Goal: Transaction & Acquisition: Purchase product/service

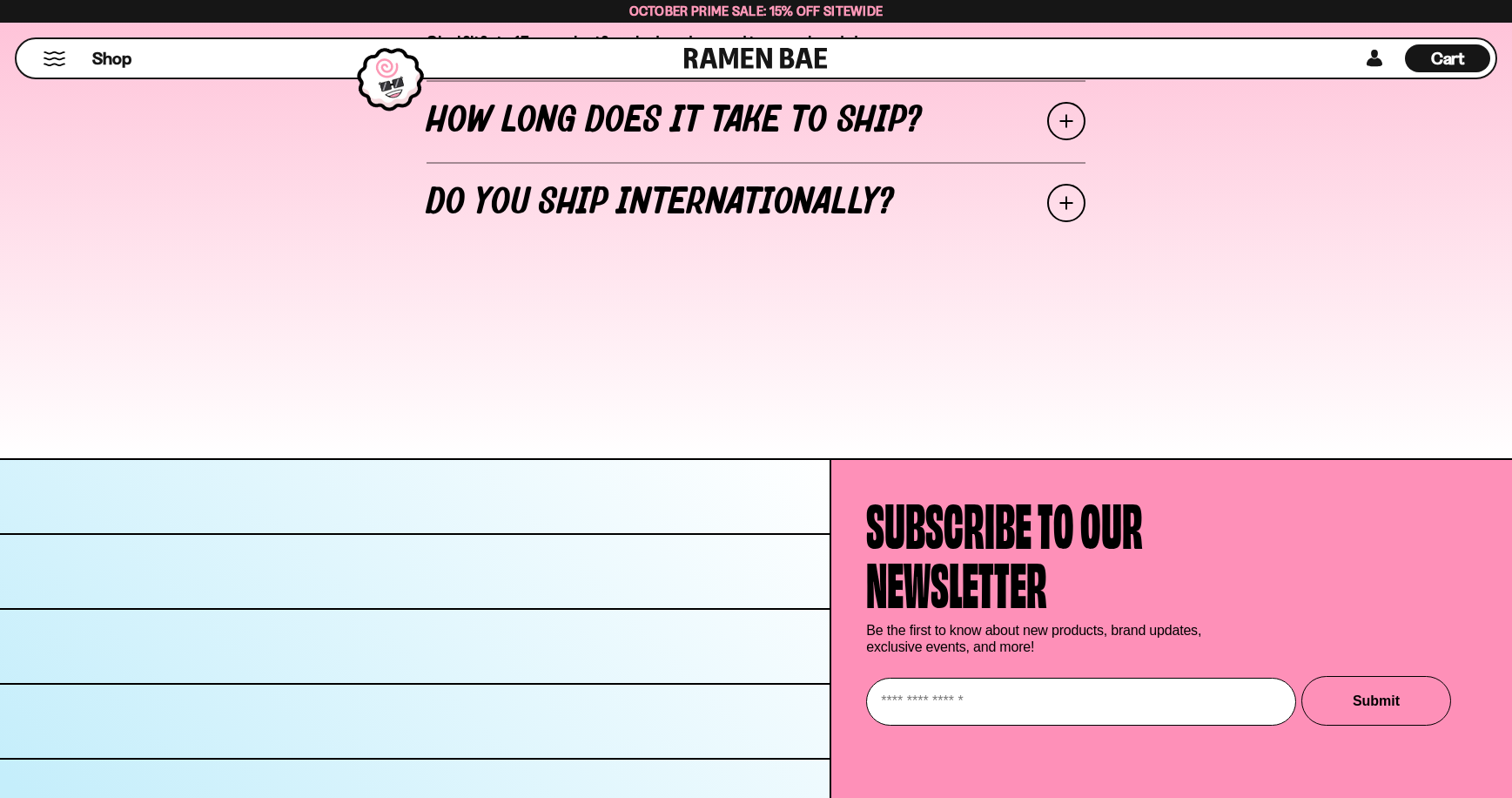
scroll to position [6700, 0]
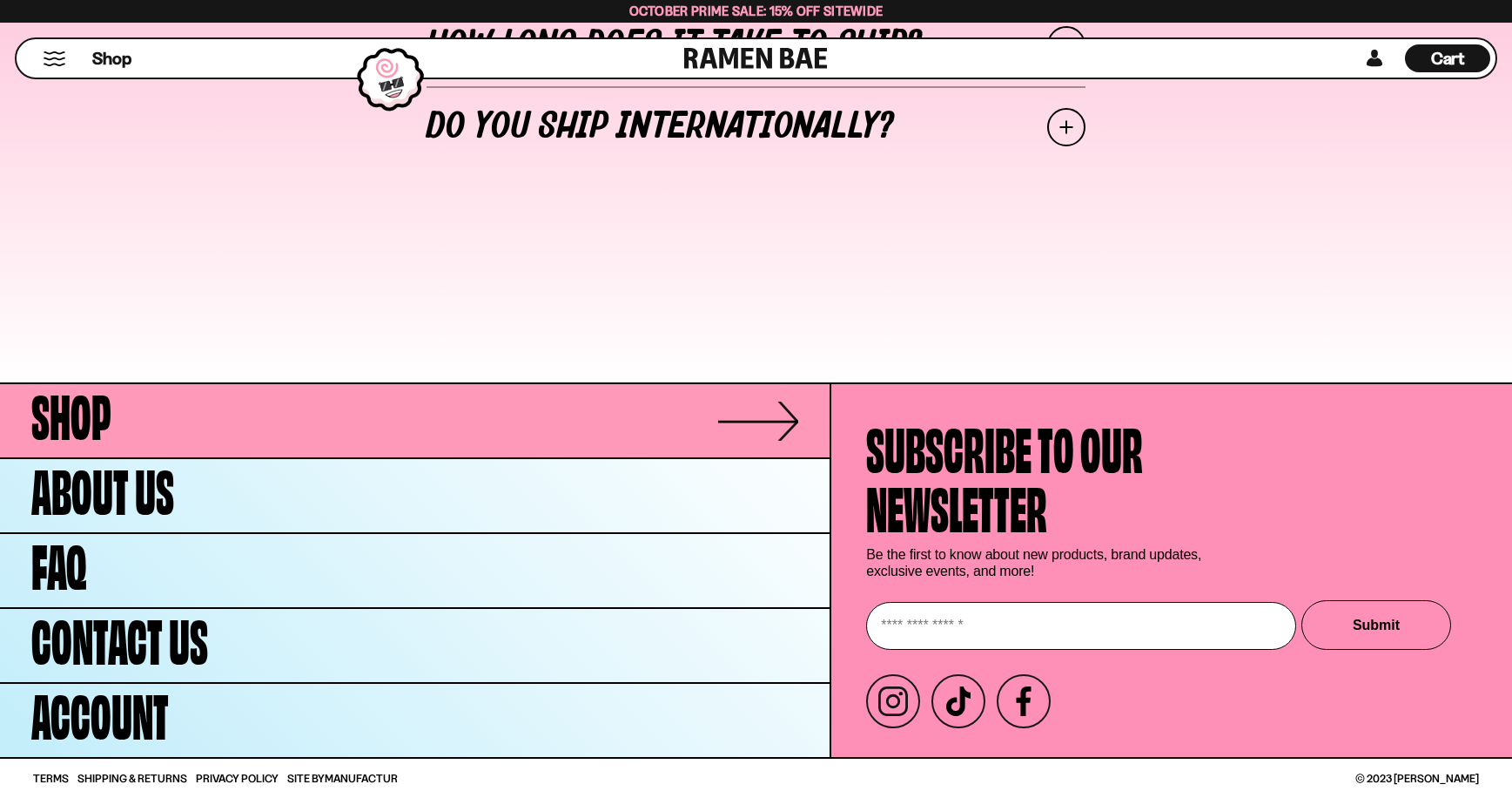
click at [267, 407] on link "Shop" at bounding box center [415, 420] width 830 height 74
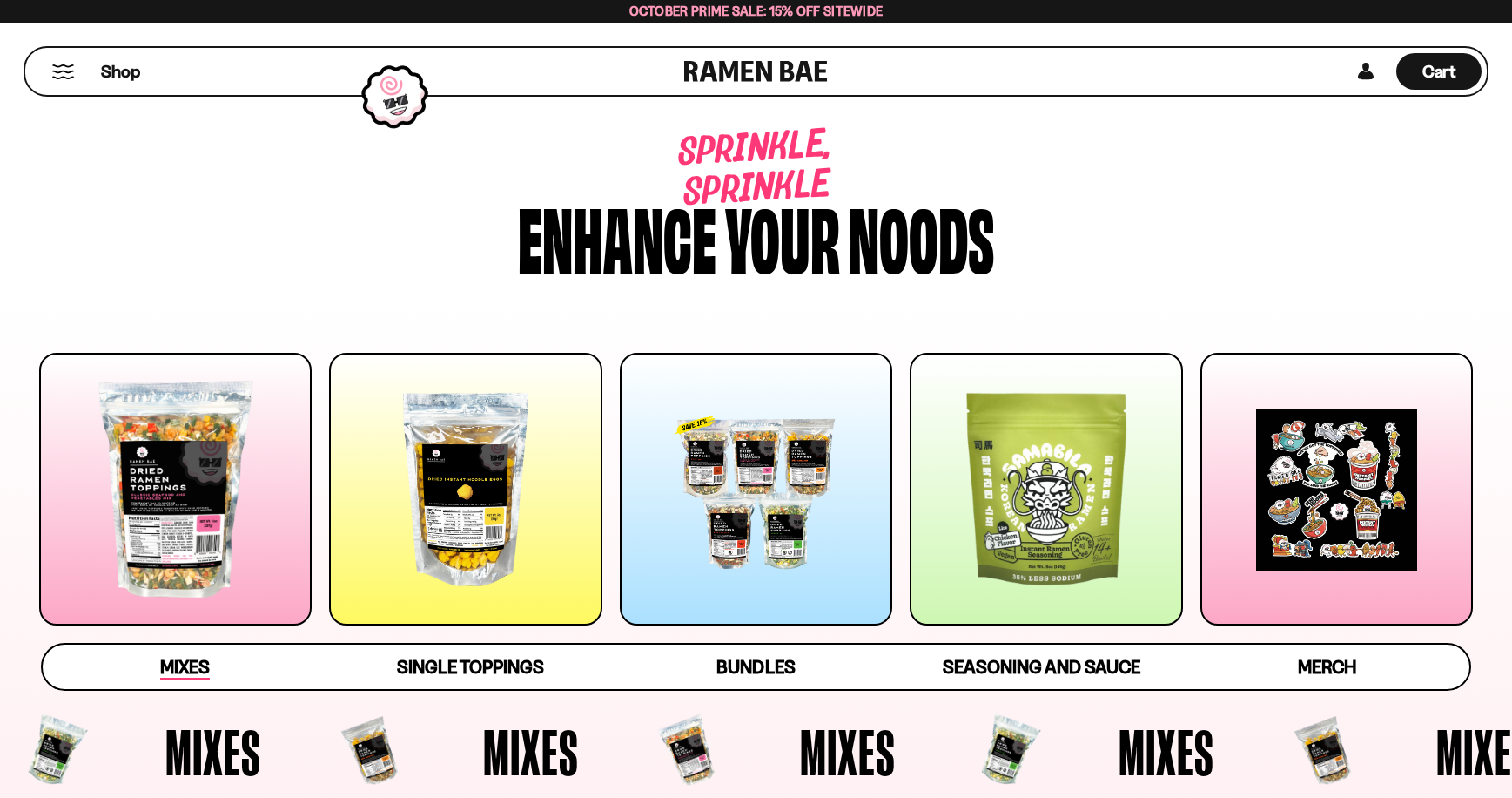
click at [187, 664] on span "Mixes" at bounding box center [185, 667] width 50 height 25
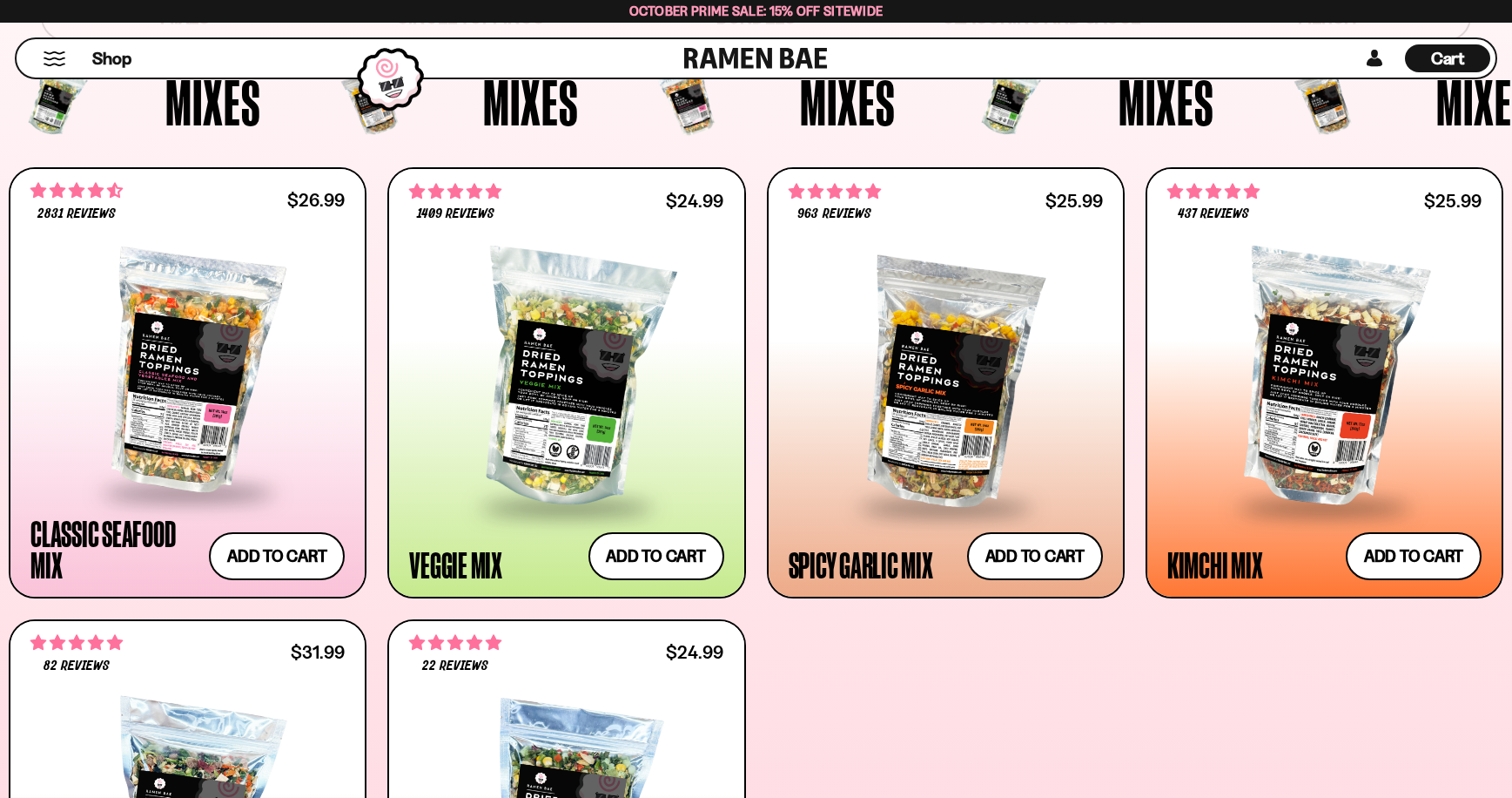
scroll to position [683, 0]
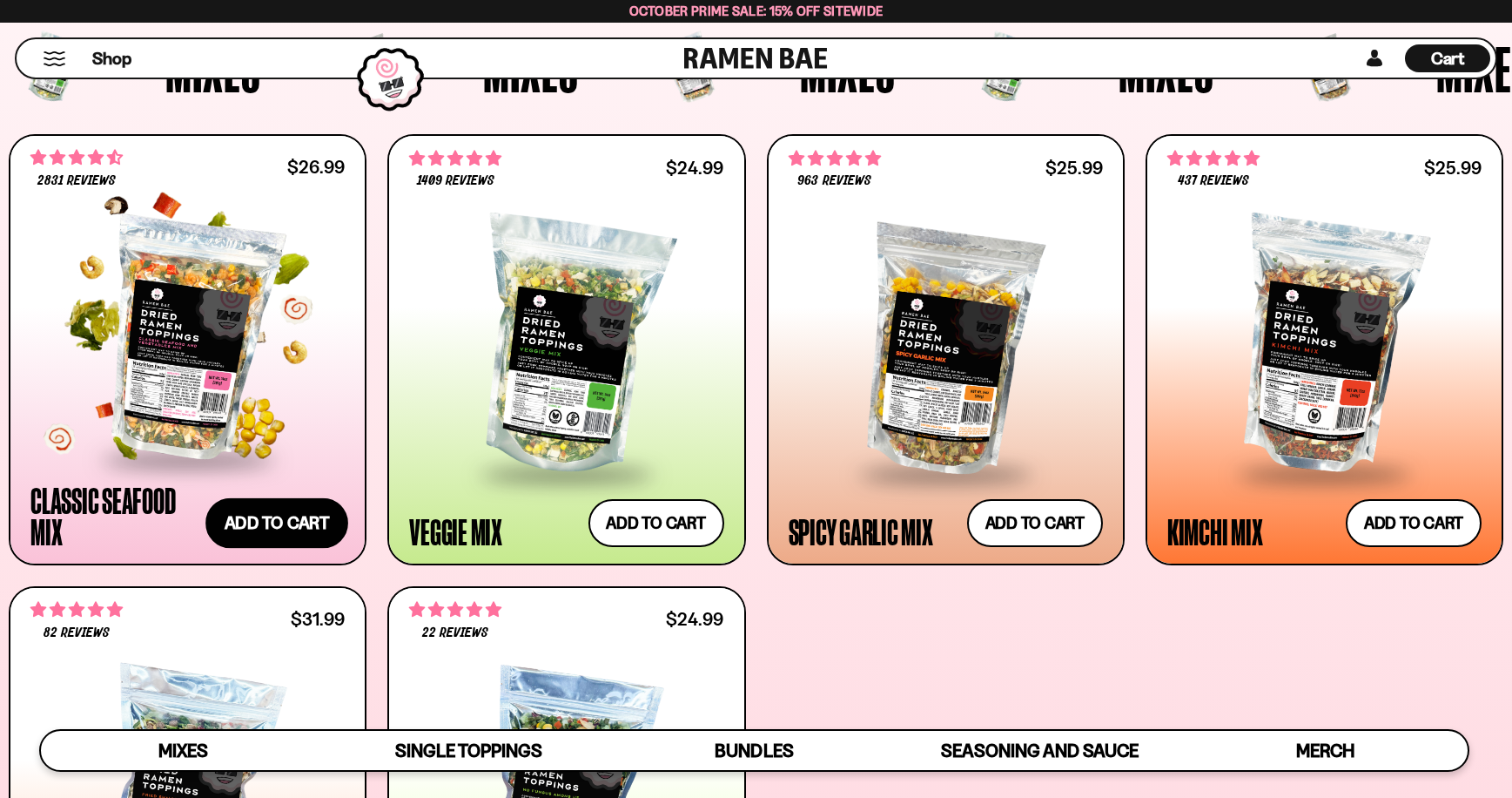
click at [285, 516] on button "Add to cart Add ― Regular price $26.99 Regular price Sale price $26.99 Unit pri…" at bounding box center [276, 524] width 142 height 51
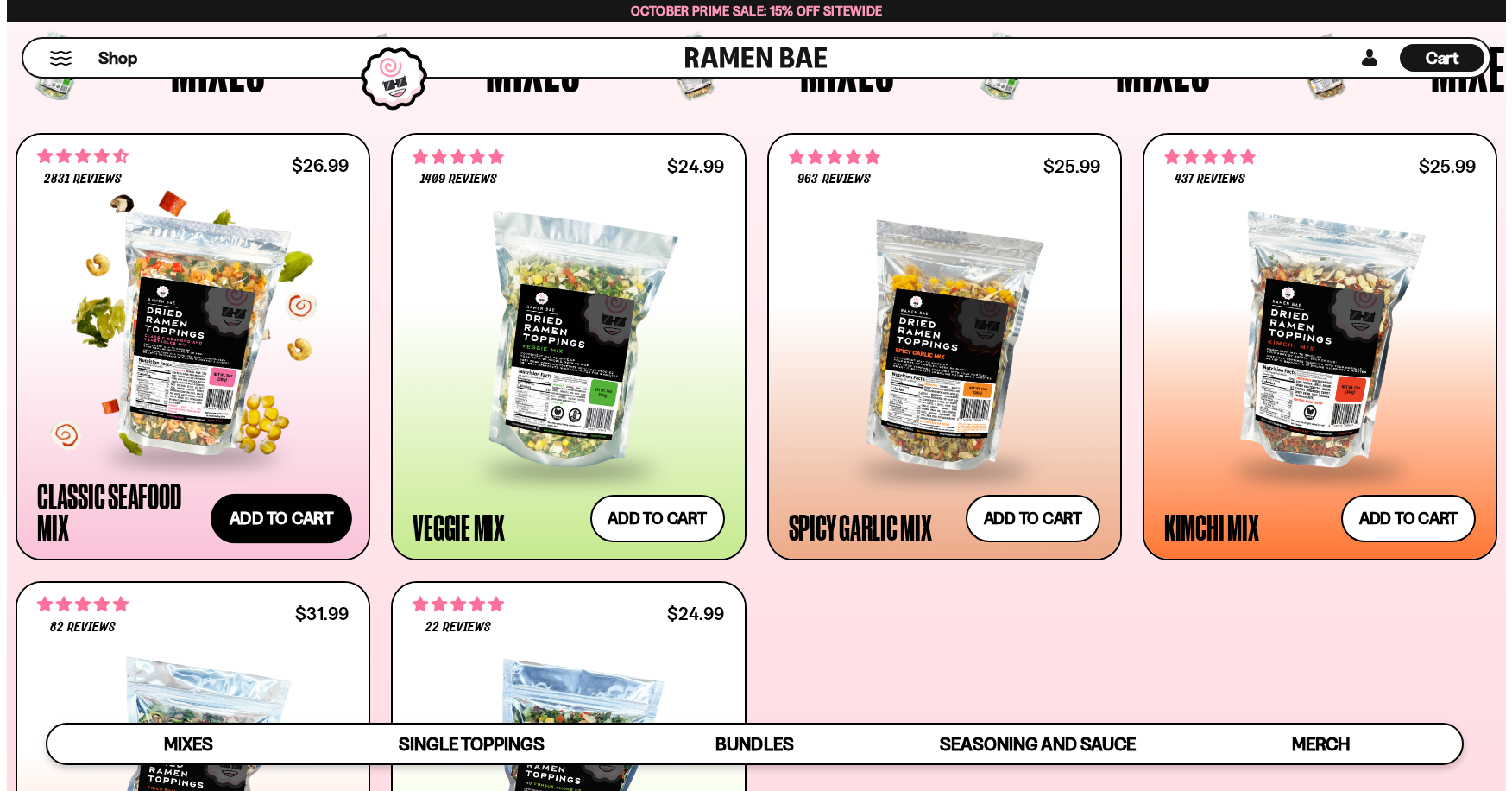
scroll to position [679, 0]
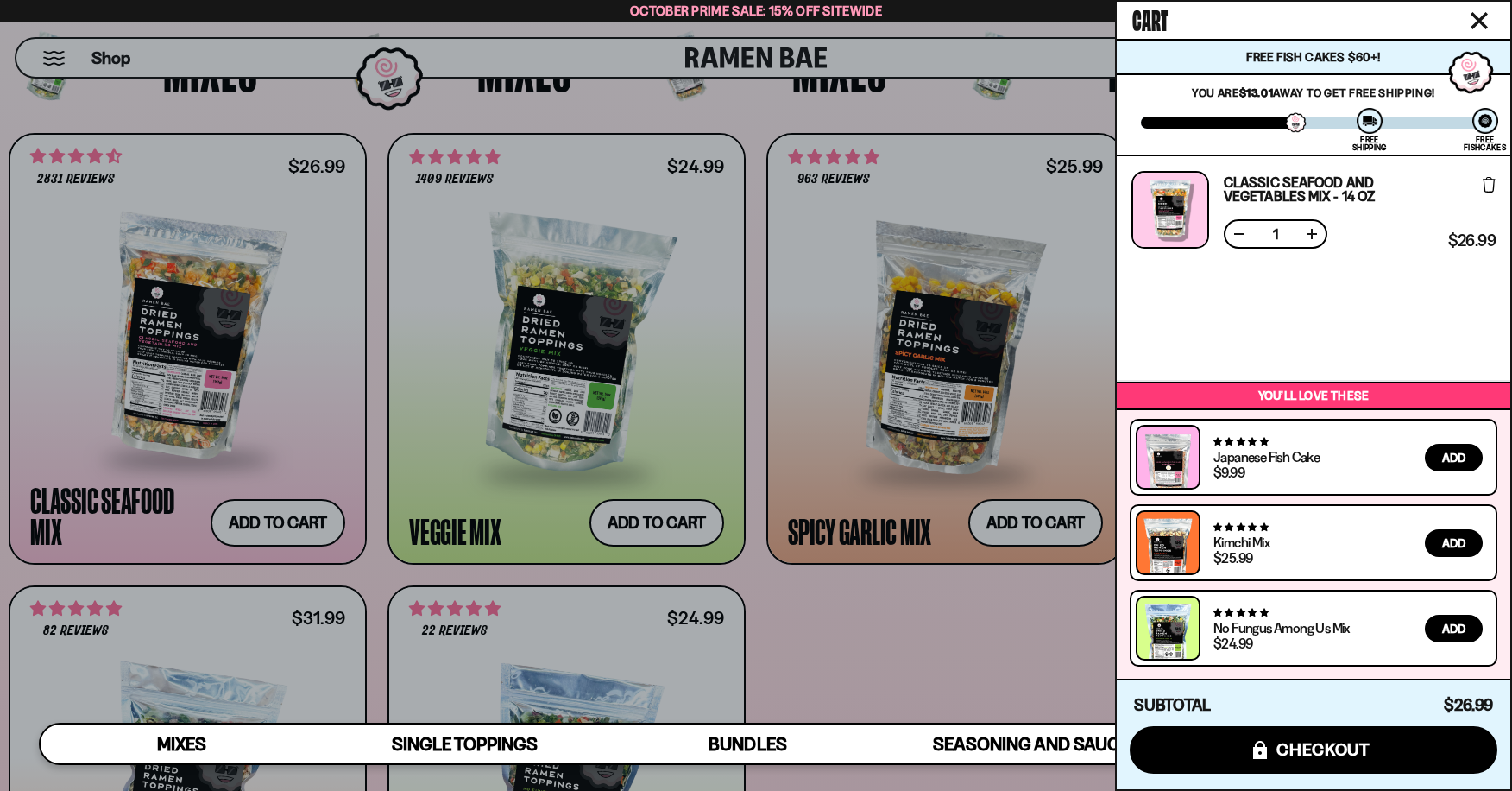
click at [630, 103] on div at bounding box center [756, 395] width 1512 height 791
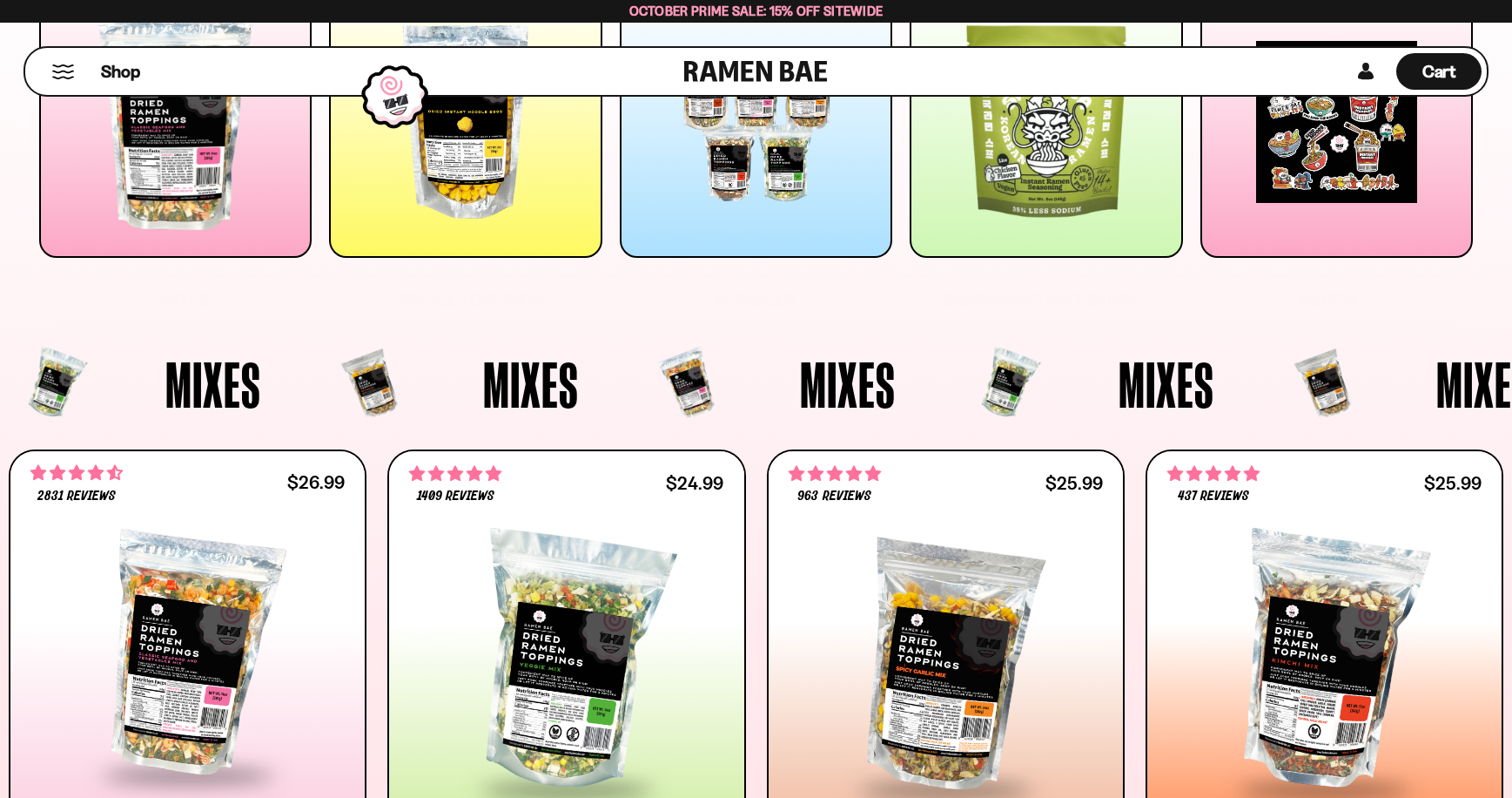
scroll to position [0, 0]
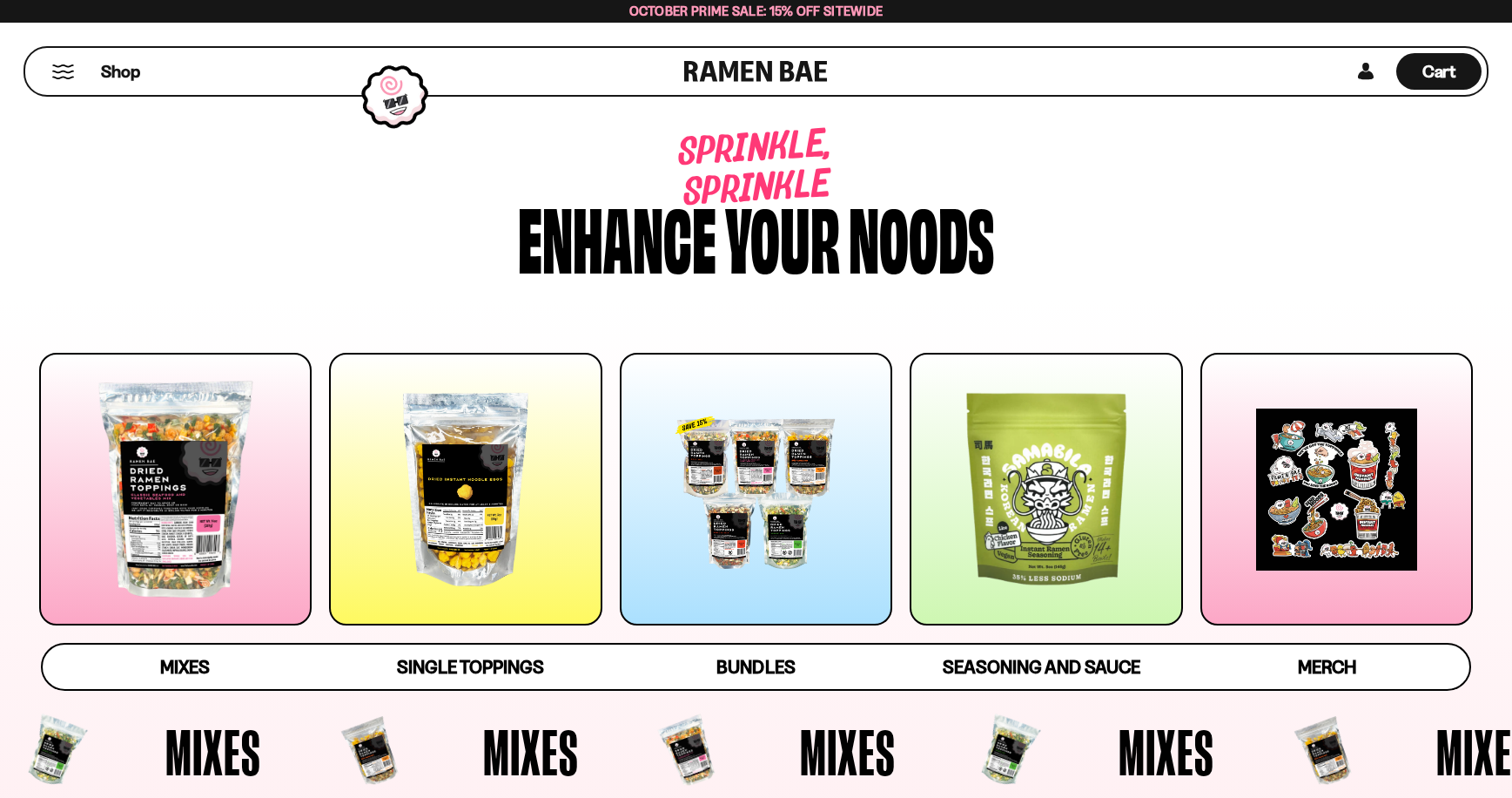
click at [453, 471] on div at bounding box center [466, 489] width 272 height 272
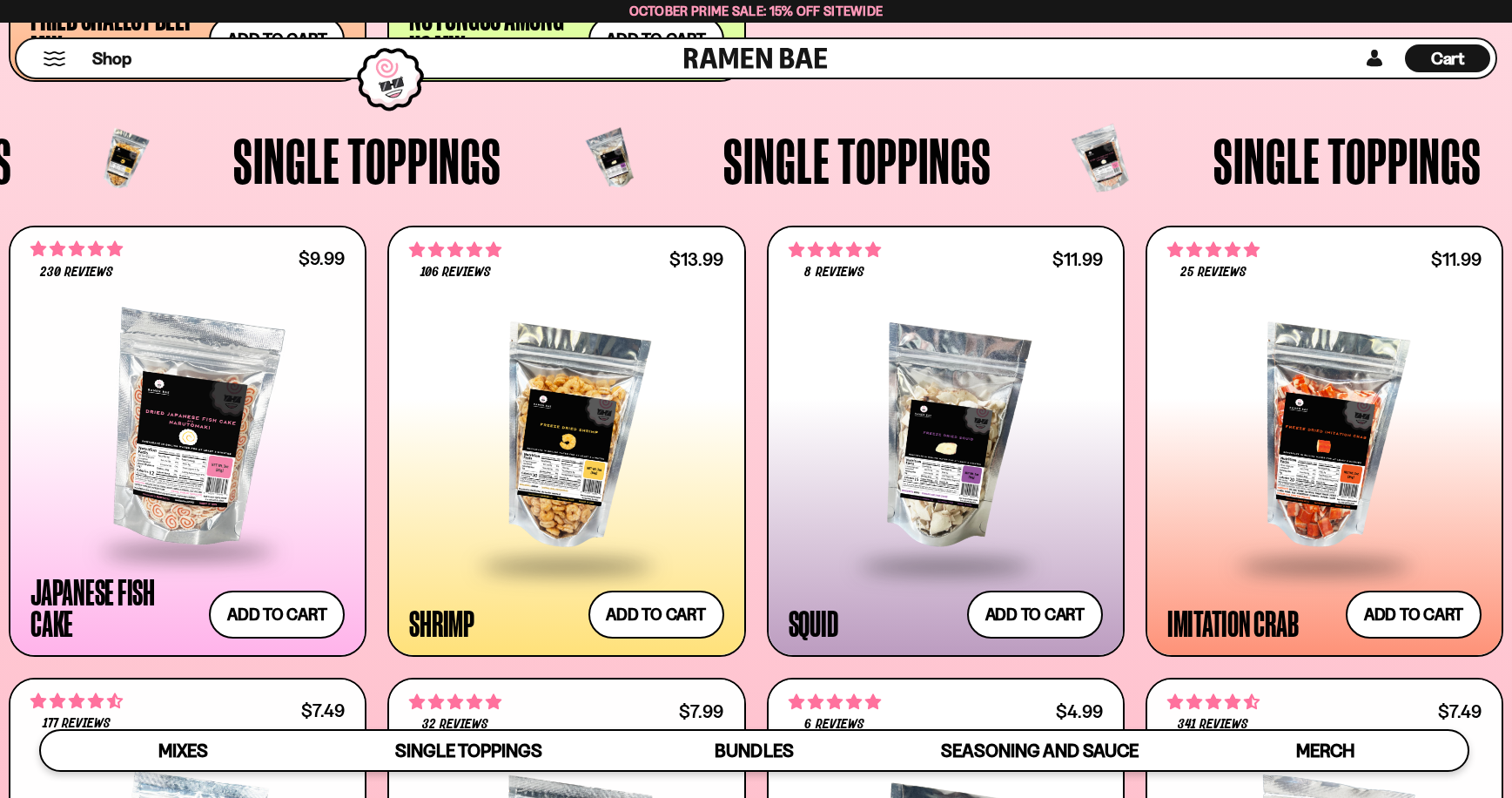
scroll to position [1701, 0]
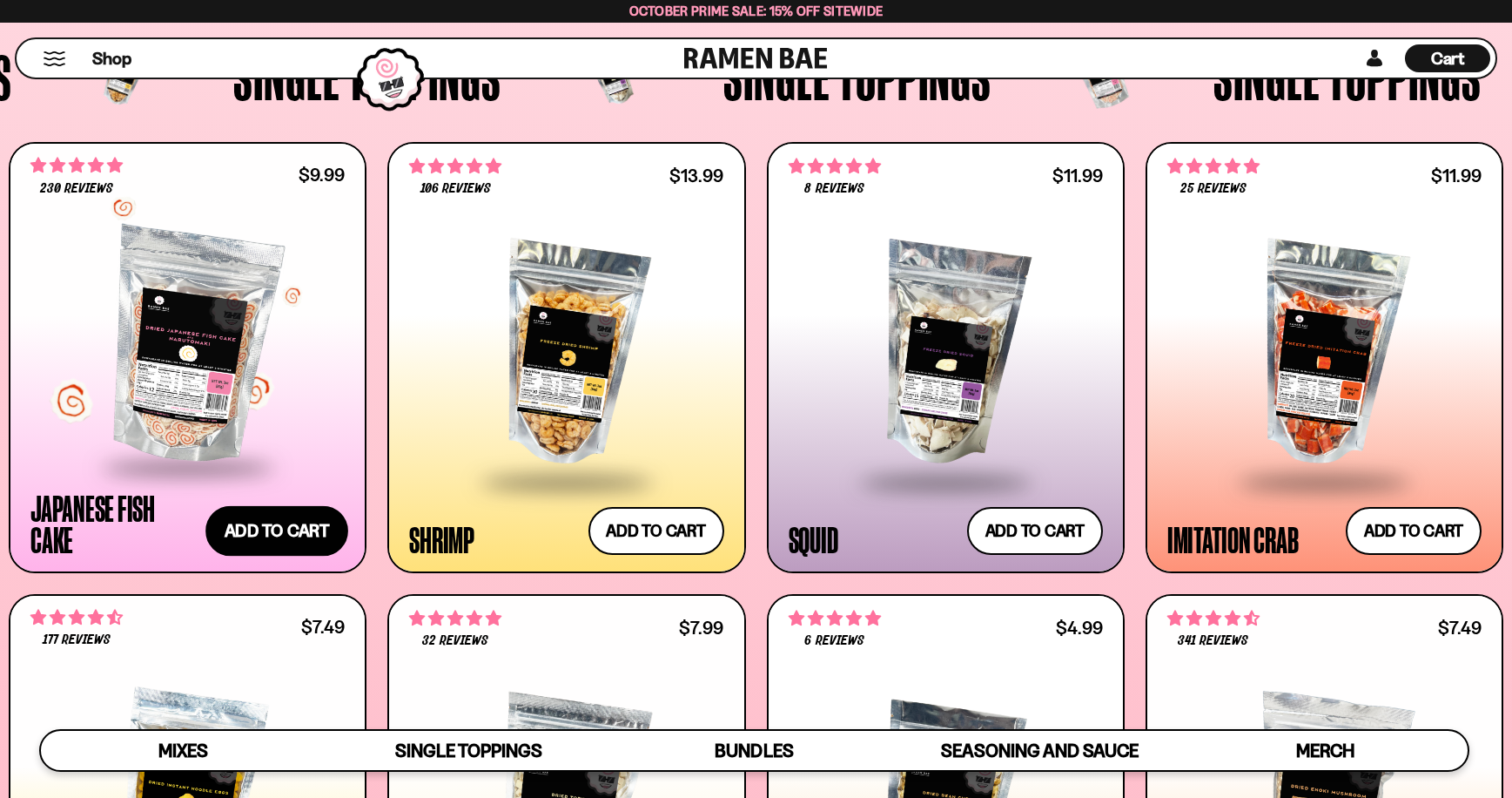
click at [281, 524] on button "Add to cart Add ― Regular price $9.99 Regular price Sale price $9.99 Unit price…" at bounding box center [276, 531] width 142 height 51
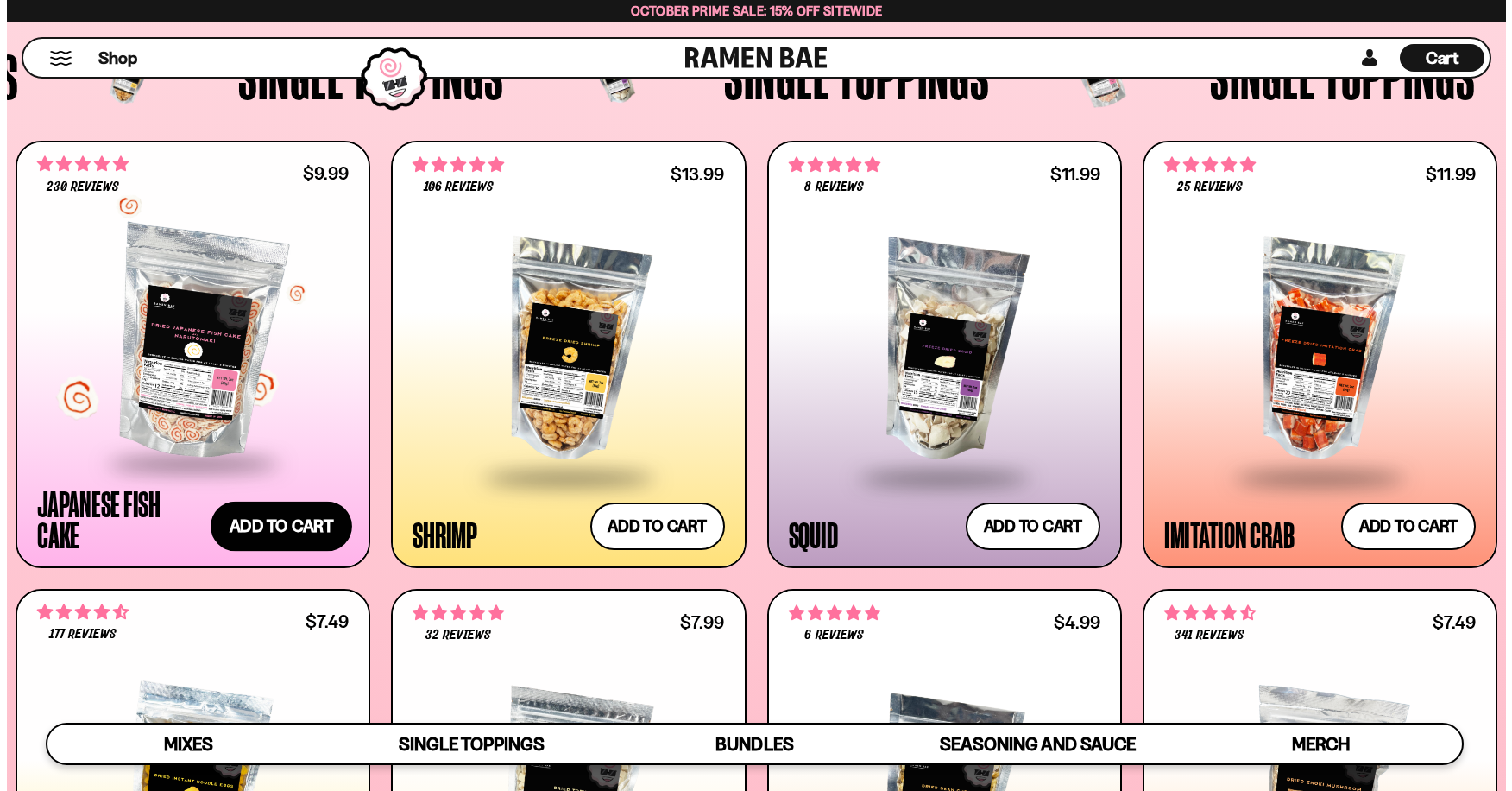
scroll to position [1689, 0]
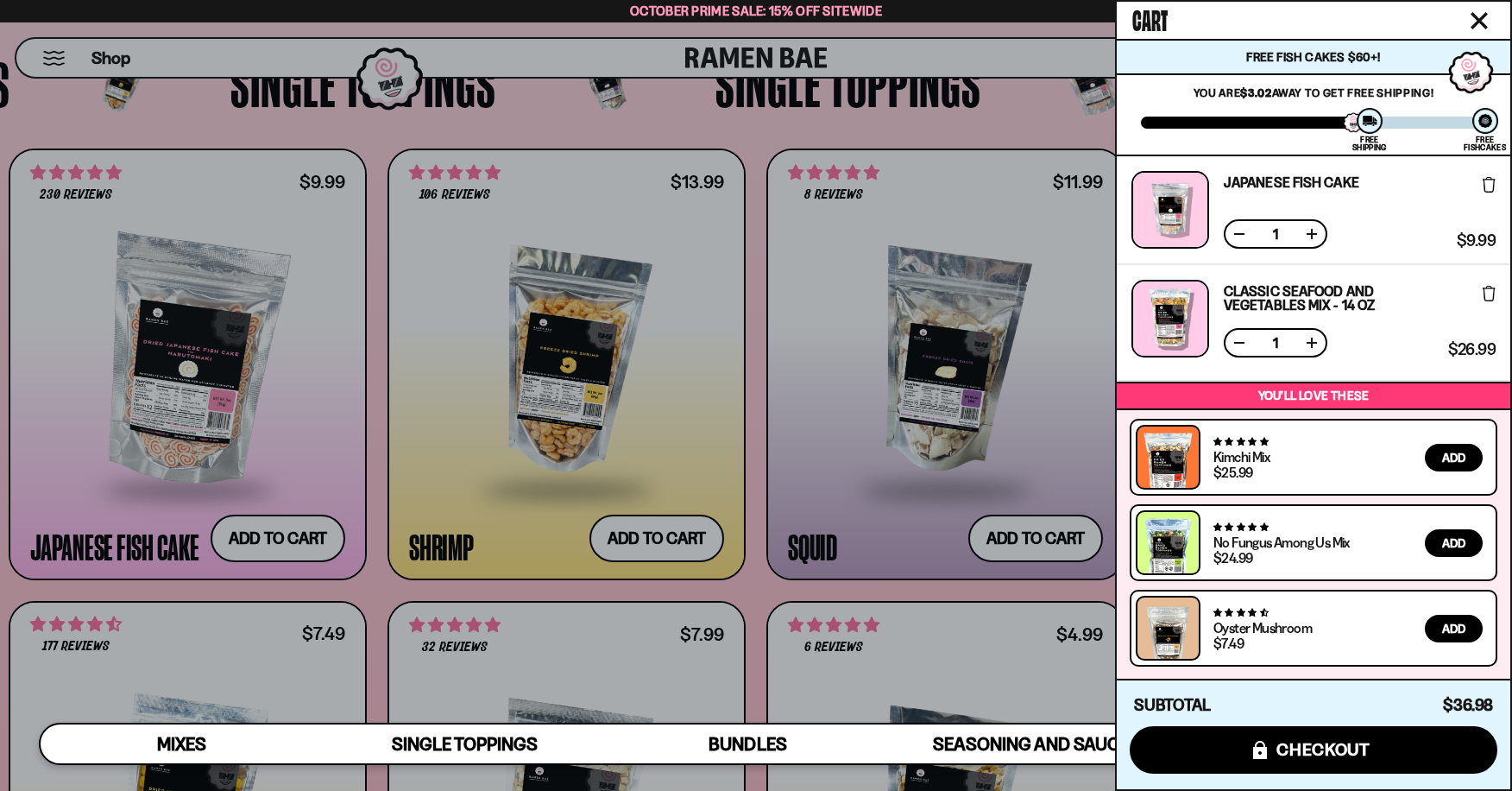
click at [663, 531] on div at bounding box center [756, 395] width 1512 height 791
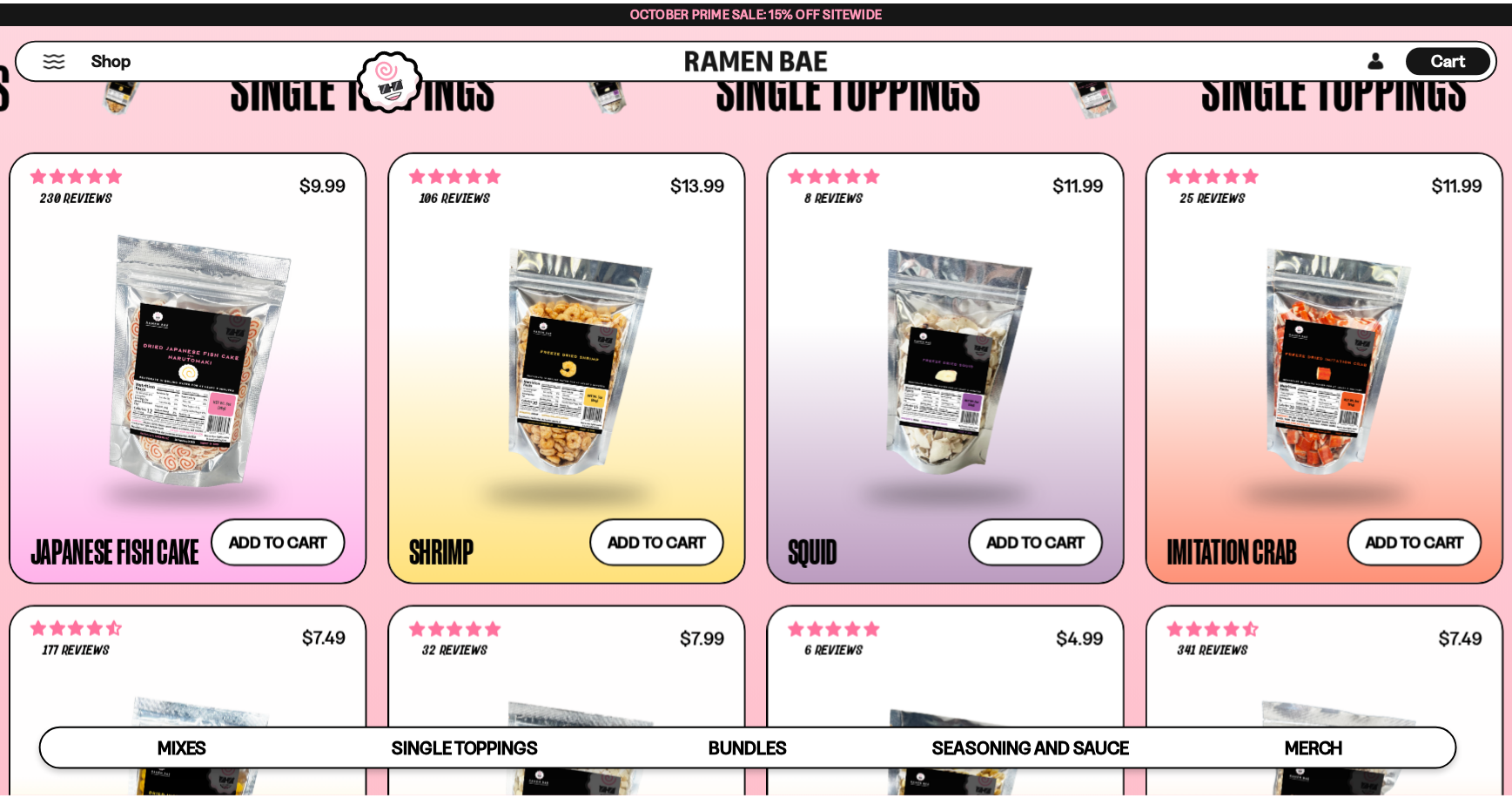
scroll to position [1698, 0]
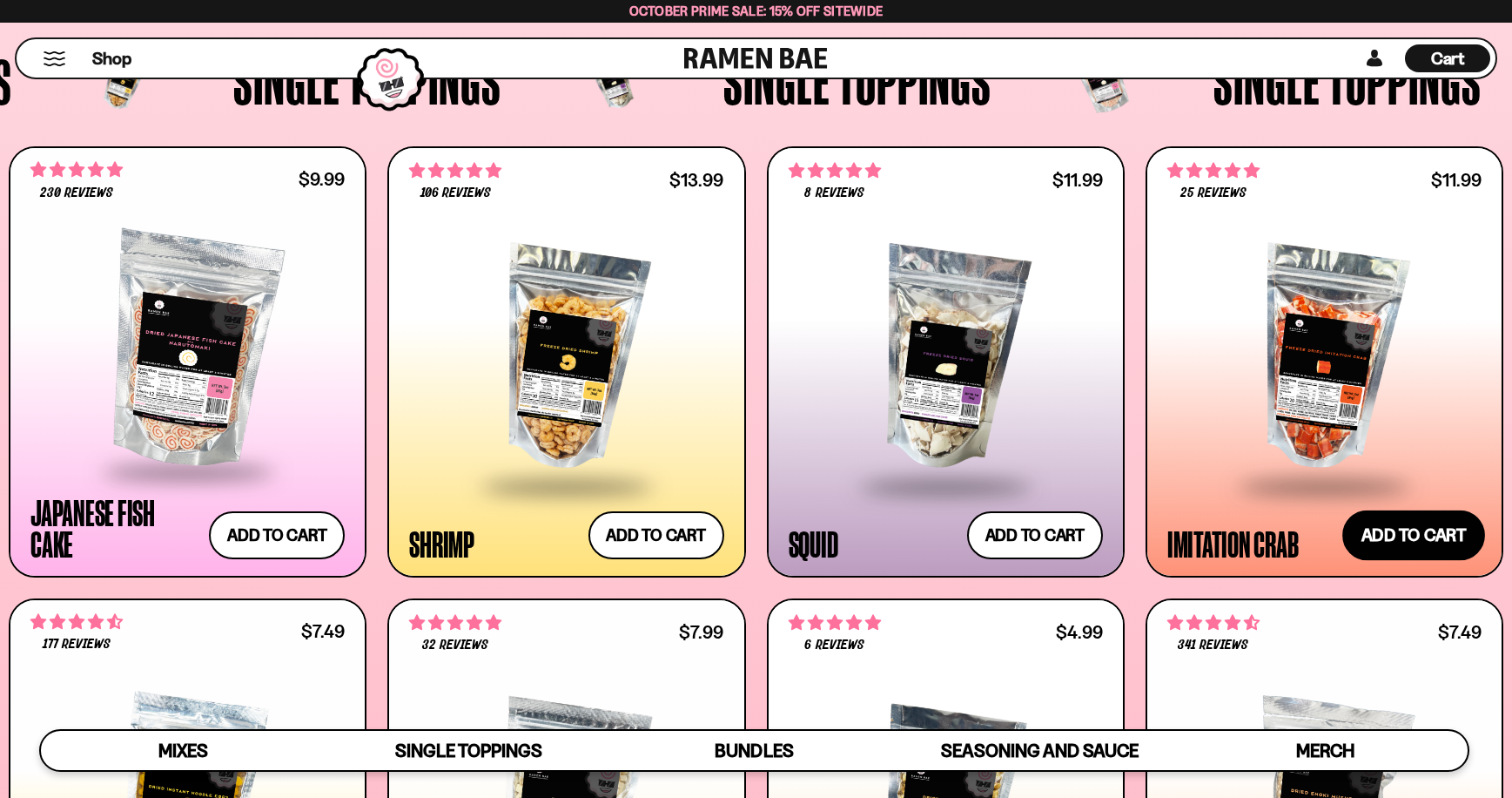
click at [1428, 529] on button "Add to cart Add ― Regular price $11.99 Regular price Sale price $11.99 Unit pri…" at bounding box center [1413, 536] width 142 height 51
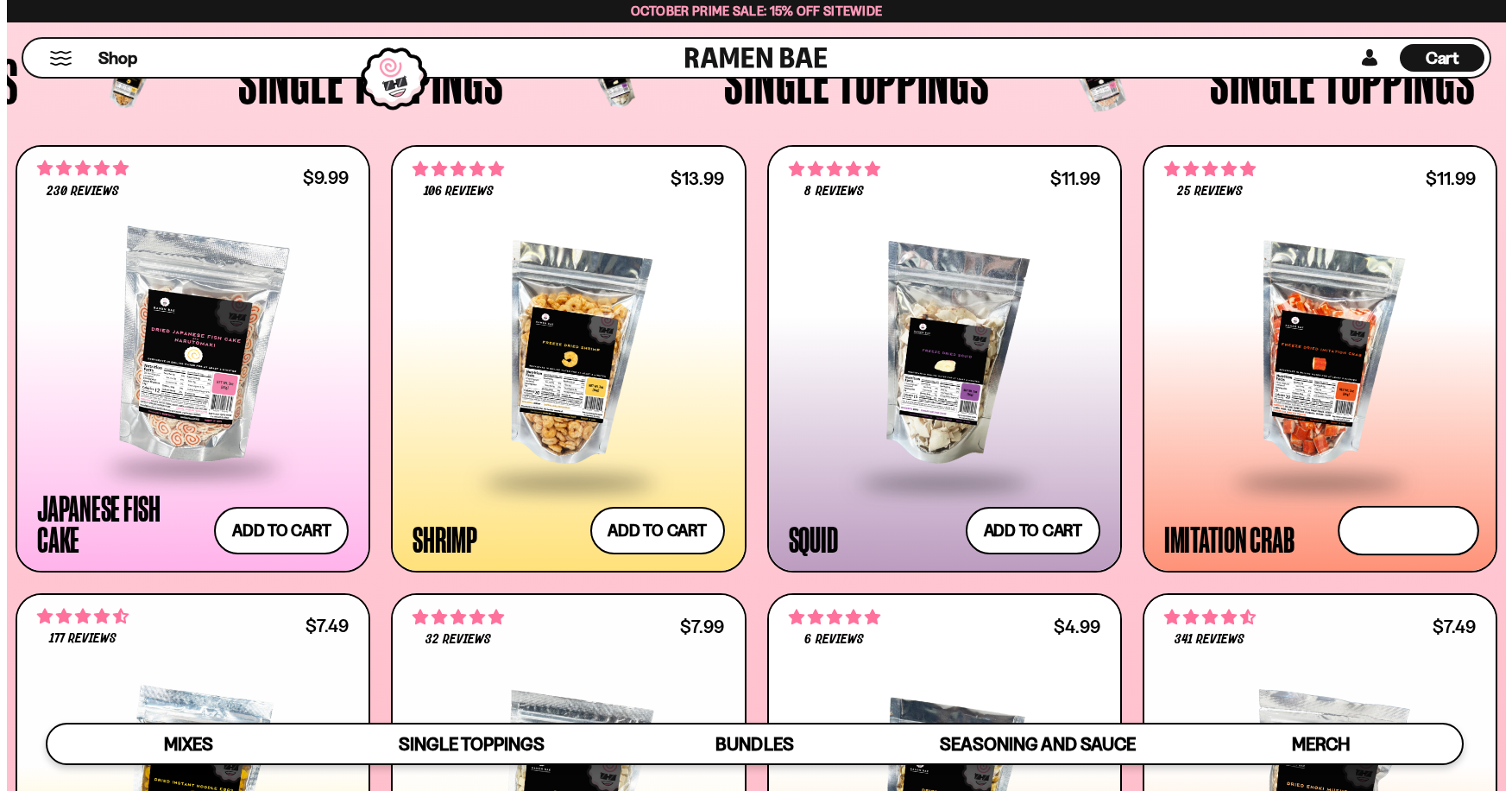
scroll to position [1689, 0]
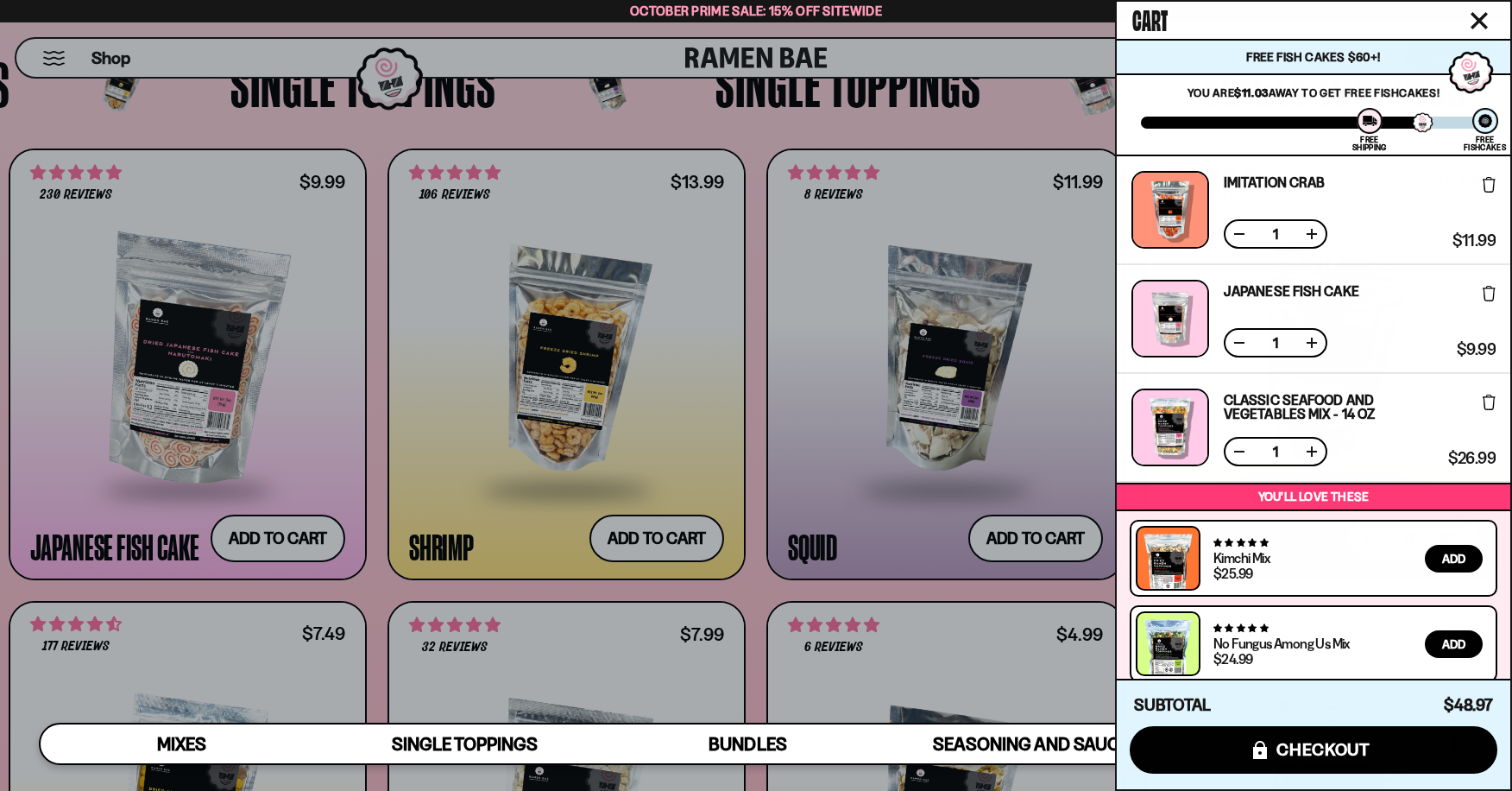
click at [1018, 101] on div at bounding box center [756, 395] width 1512 height 791
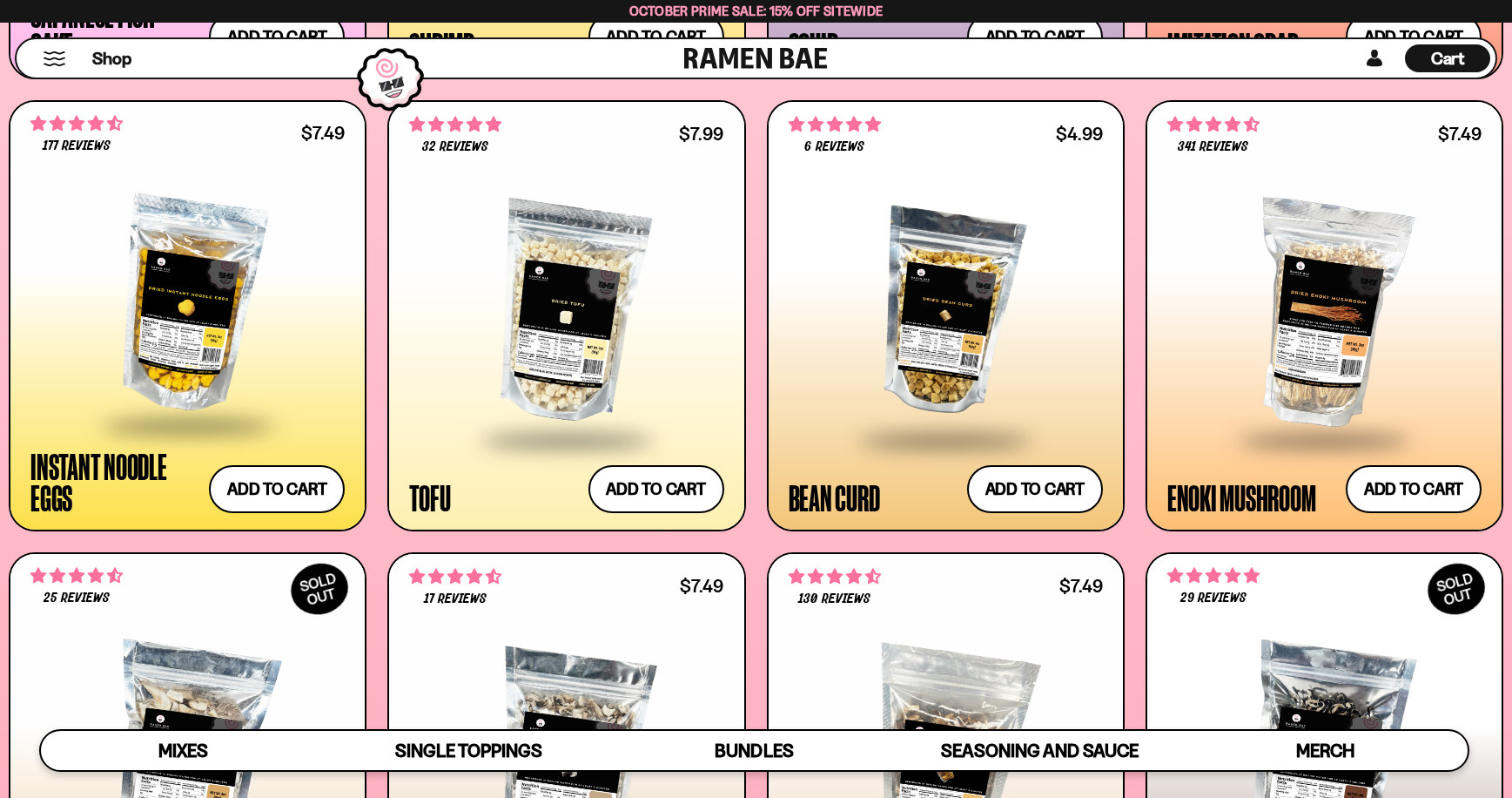
scroll to position [2204, 0]
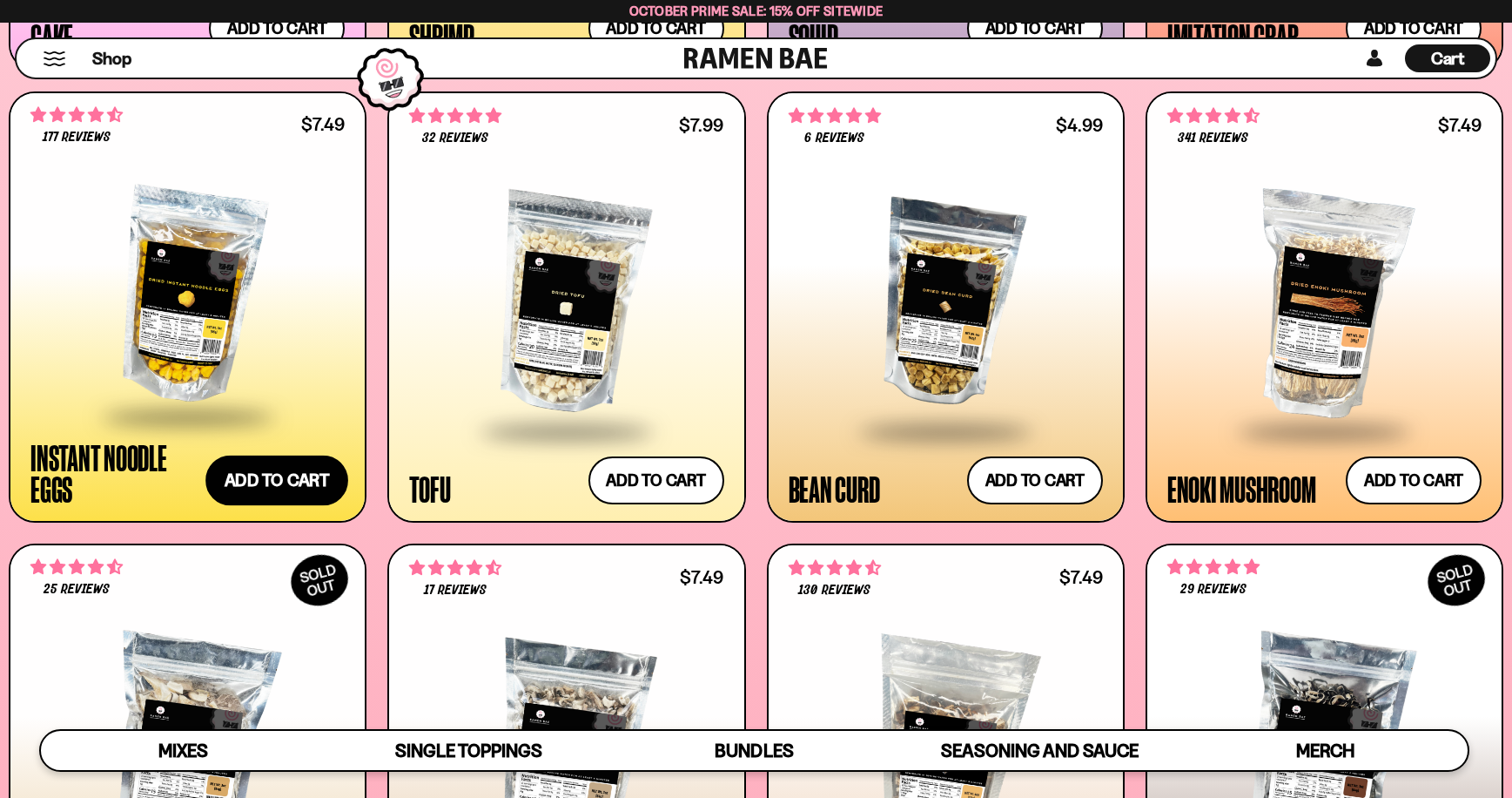
click at [292, 472] on button "Add to cart Add ― Regular price $7.49 Regular price Sale price $7.49 Unit price…" at bounding box center [276, 481] width 142 height 51
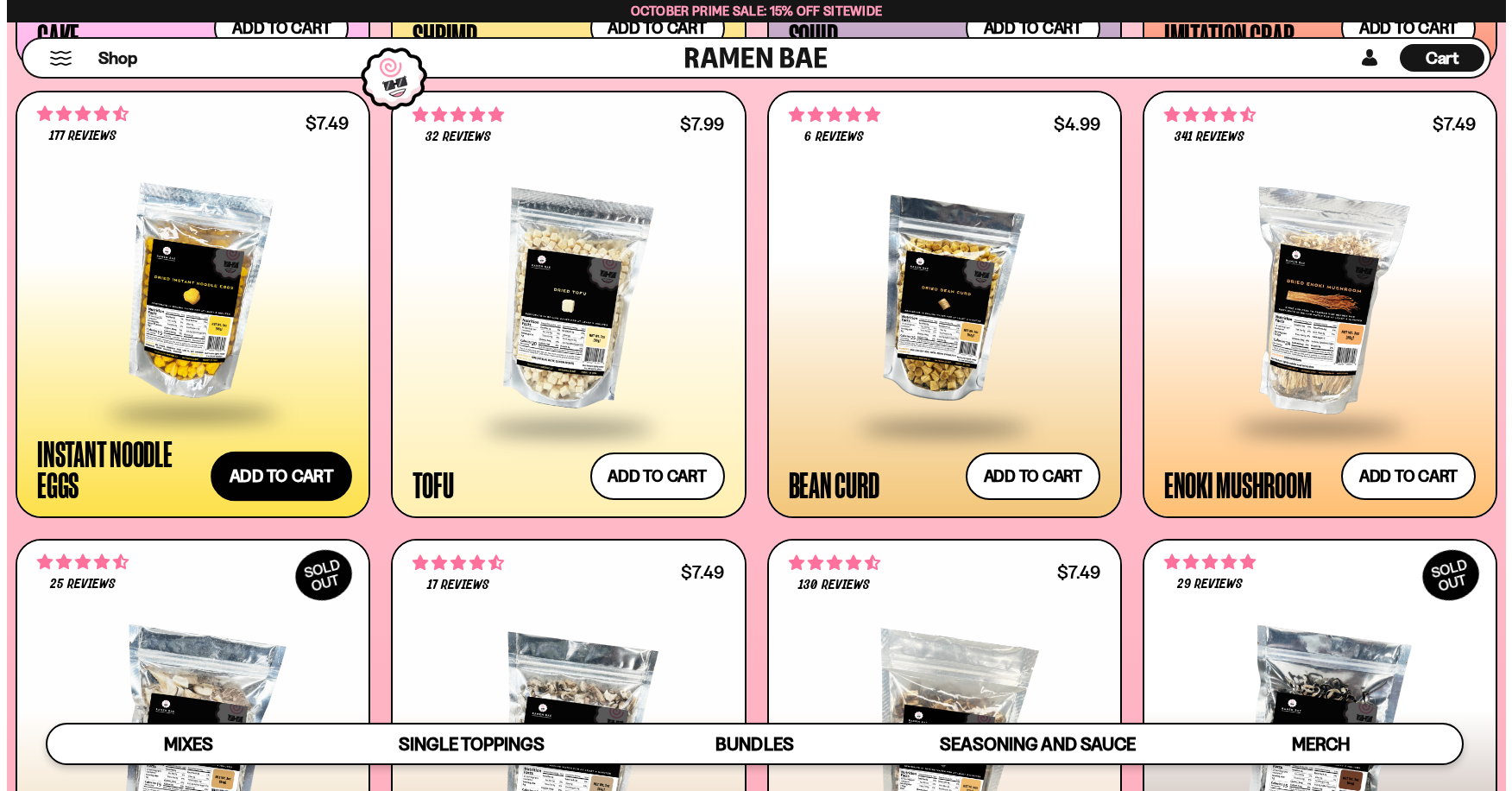
scroll to position [2195, 0]
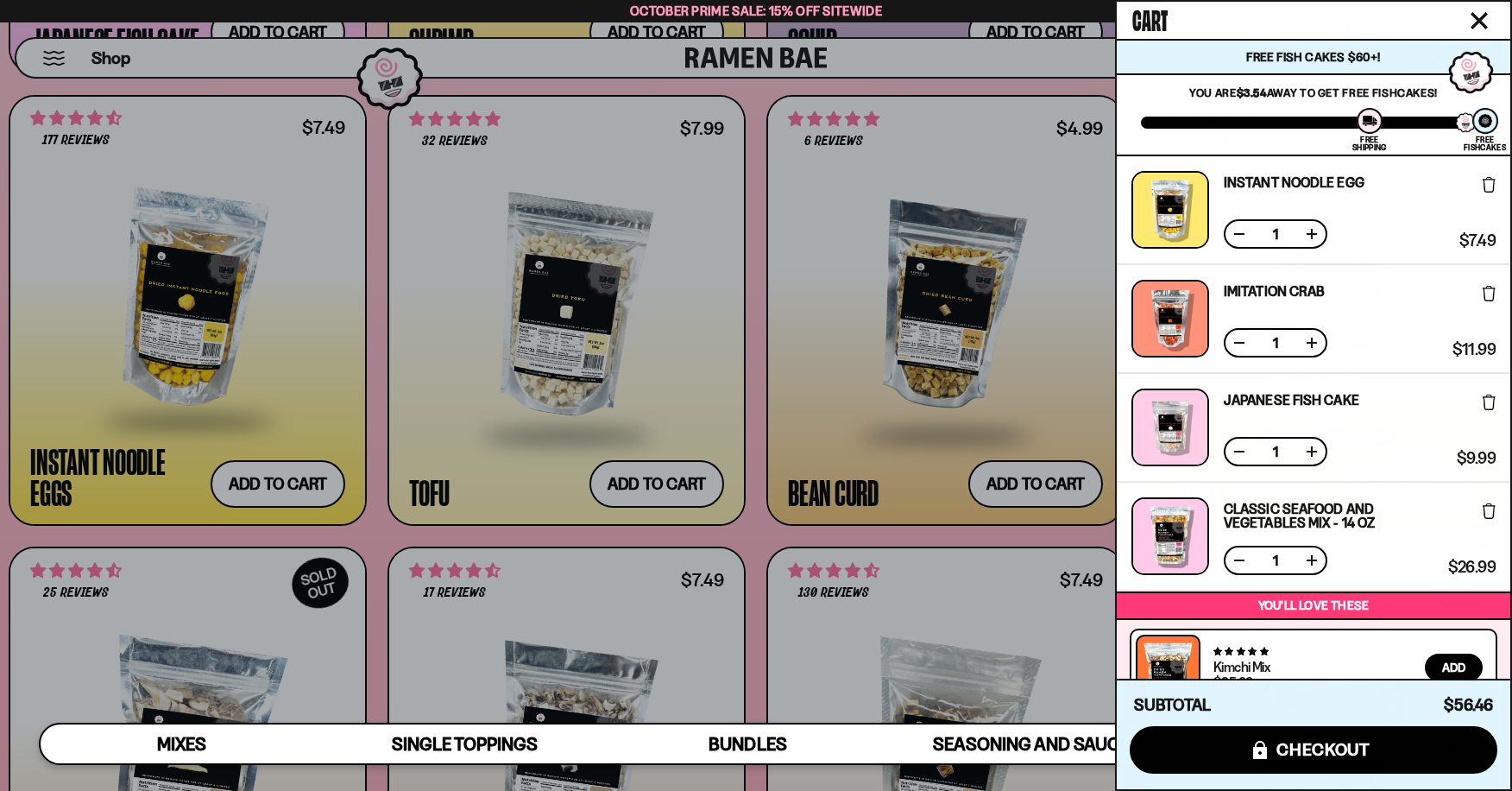
click at [768, 53] on div at bounding box center [756, 395] width 1512 height 791
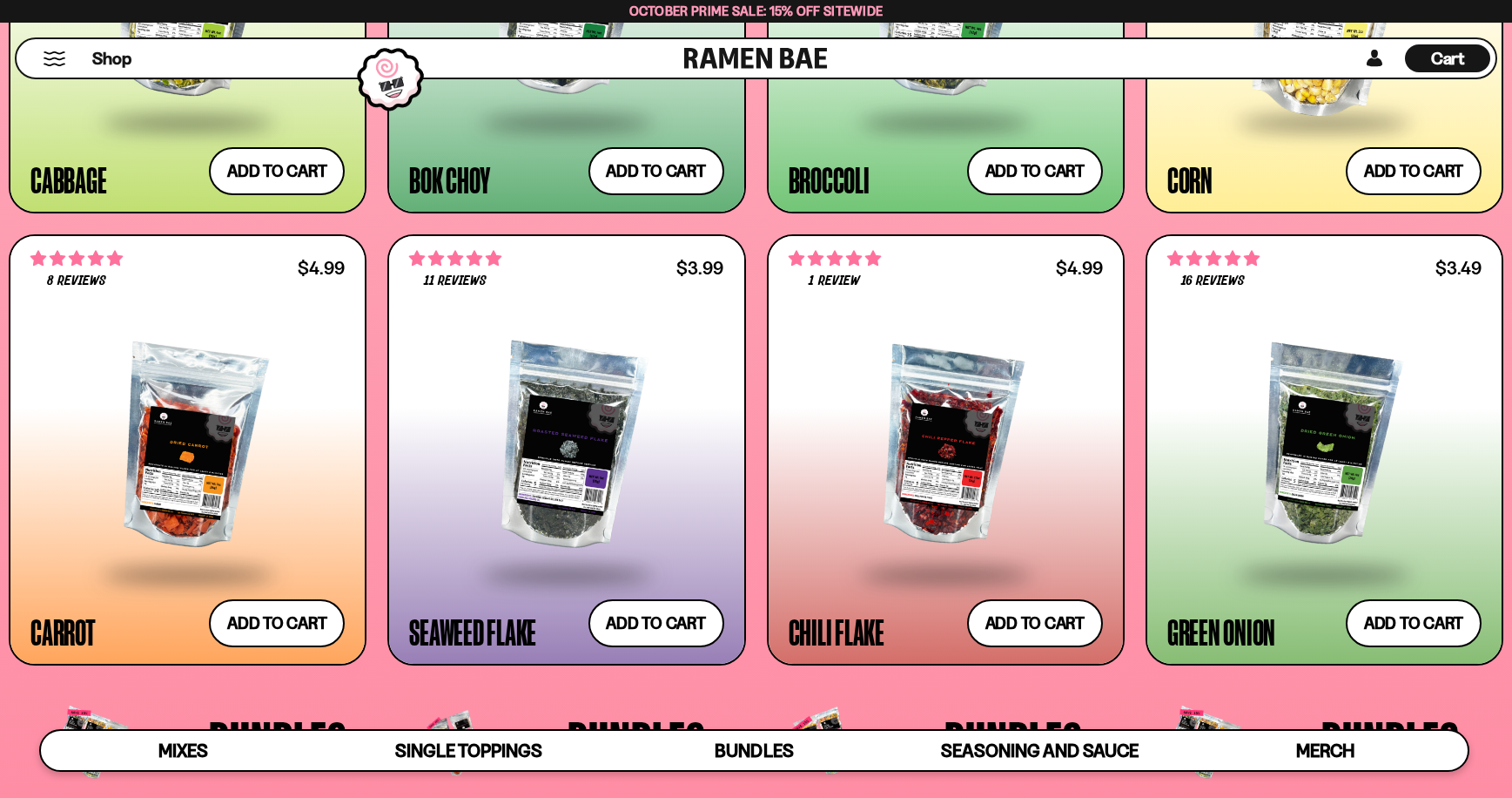
scroll to position [3368, 0]
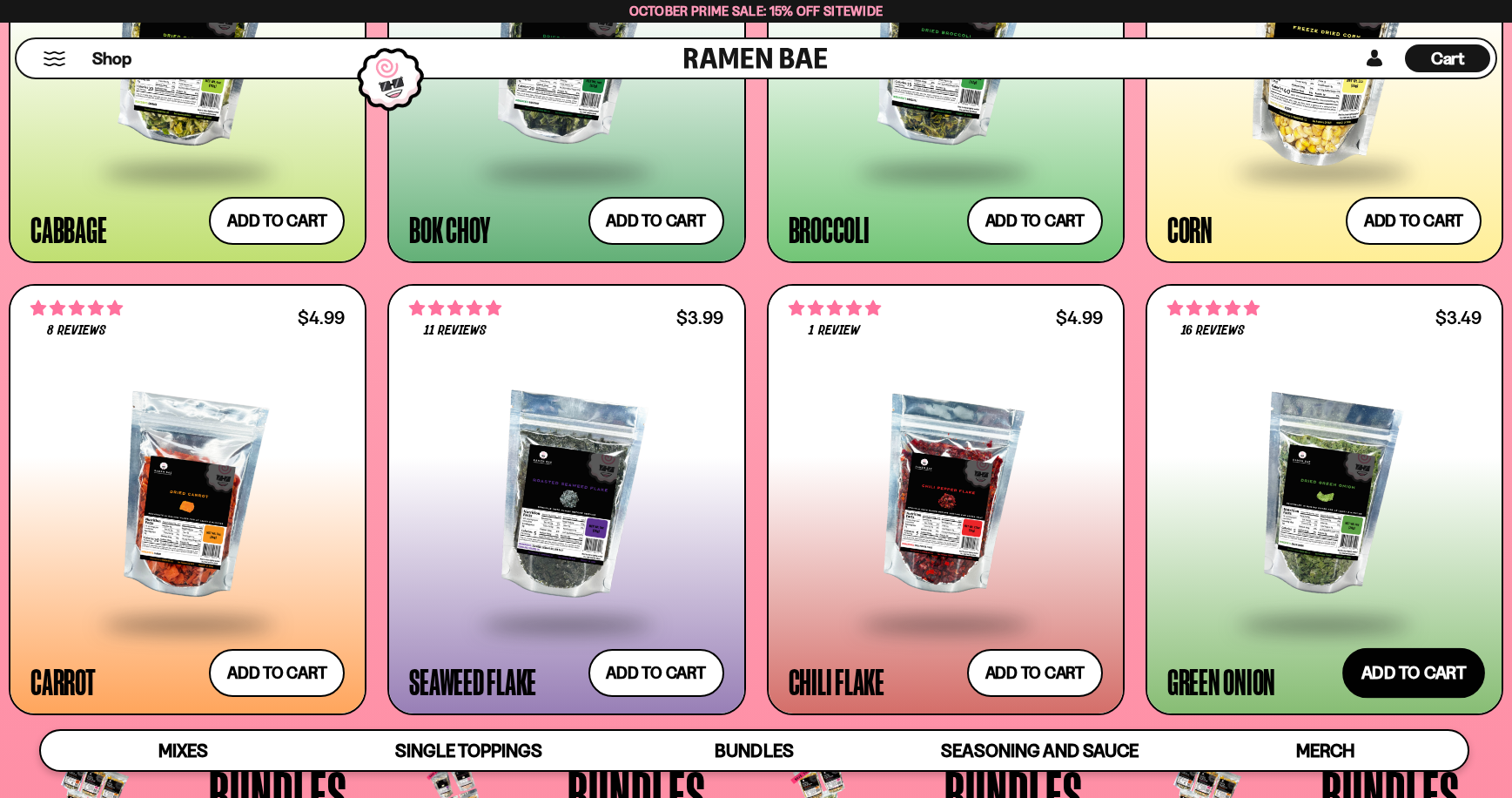
click at [1400, 665] on button "Add to cart Add ― Regular price $3.49 Regular price Sale price $3.49 Unit price…" at bounding box center [1413, 674] width 142 height 51
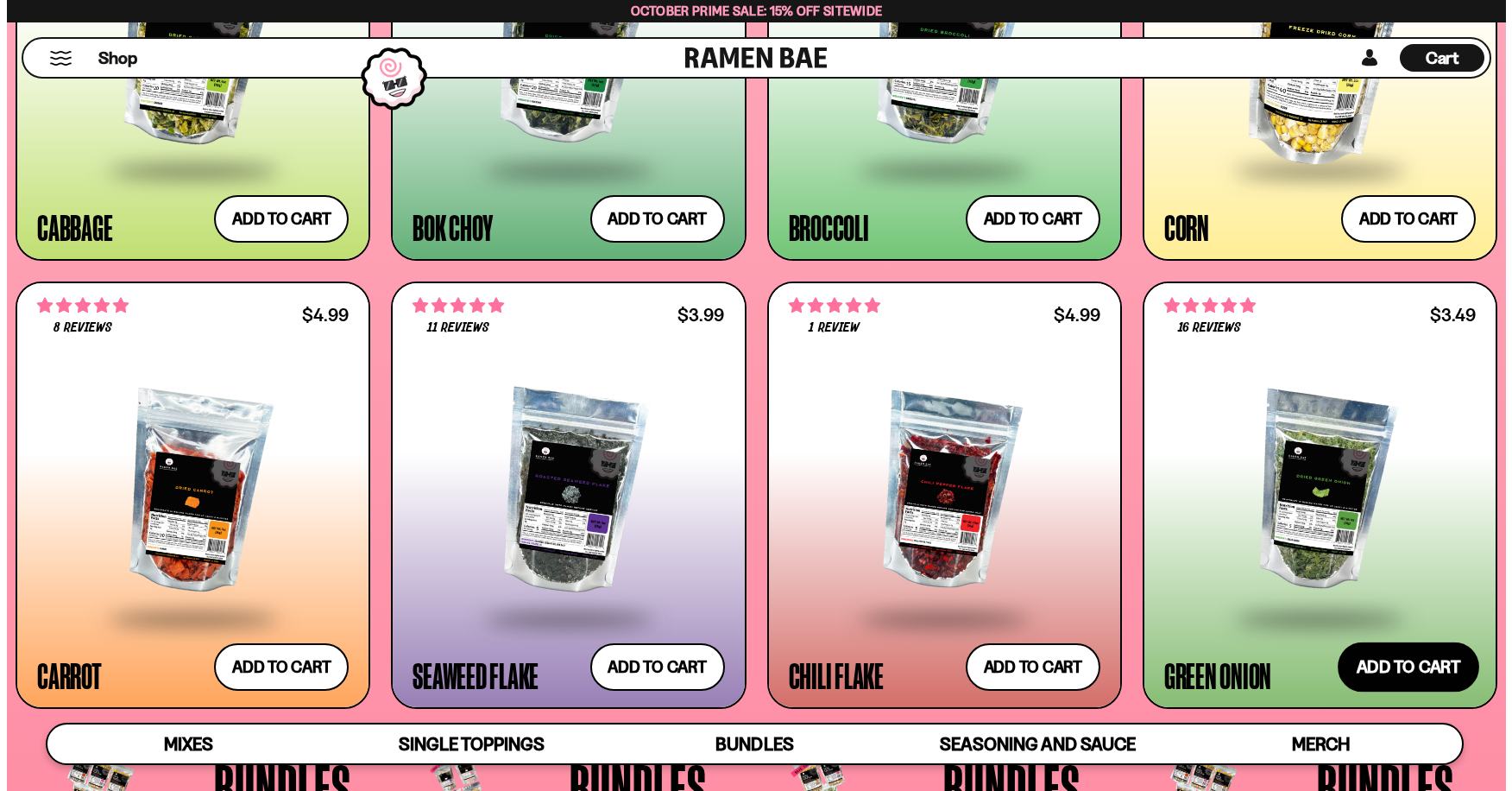
scroll to position [3361, 0]
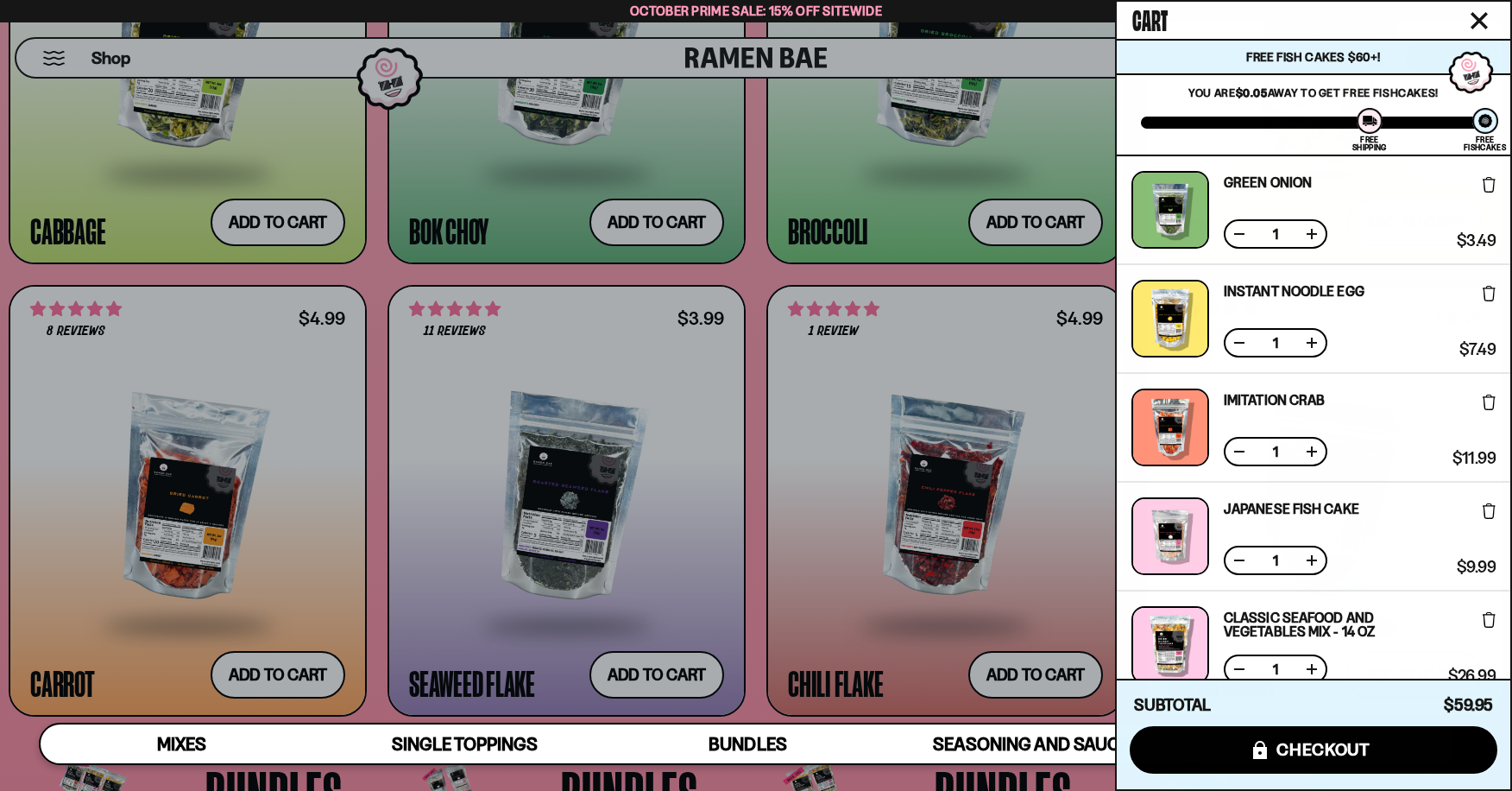
click at [663, 210] on div at bounding box center [756, 395] width 1512 height 791
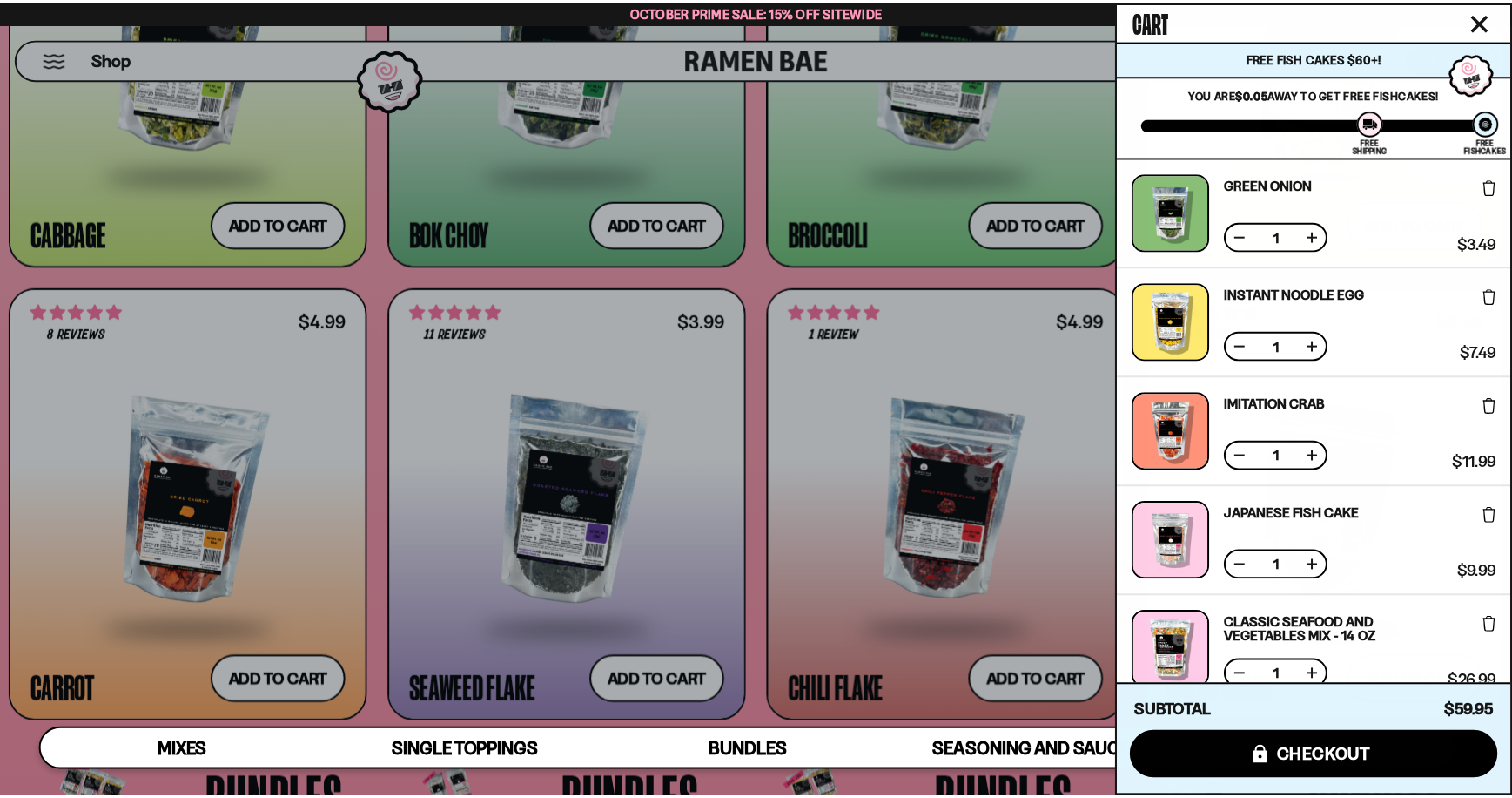
scroll to position [3368, 0]
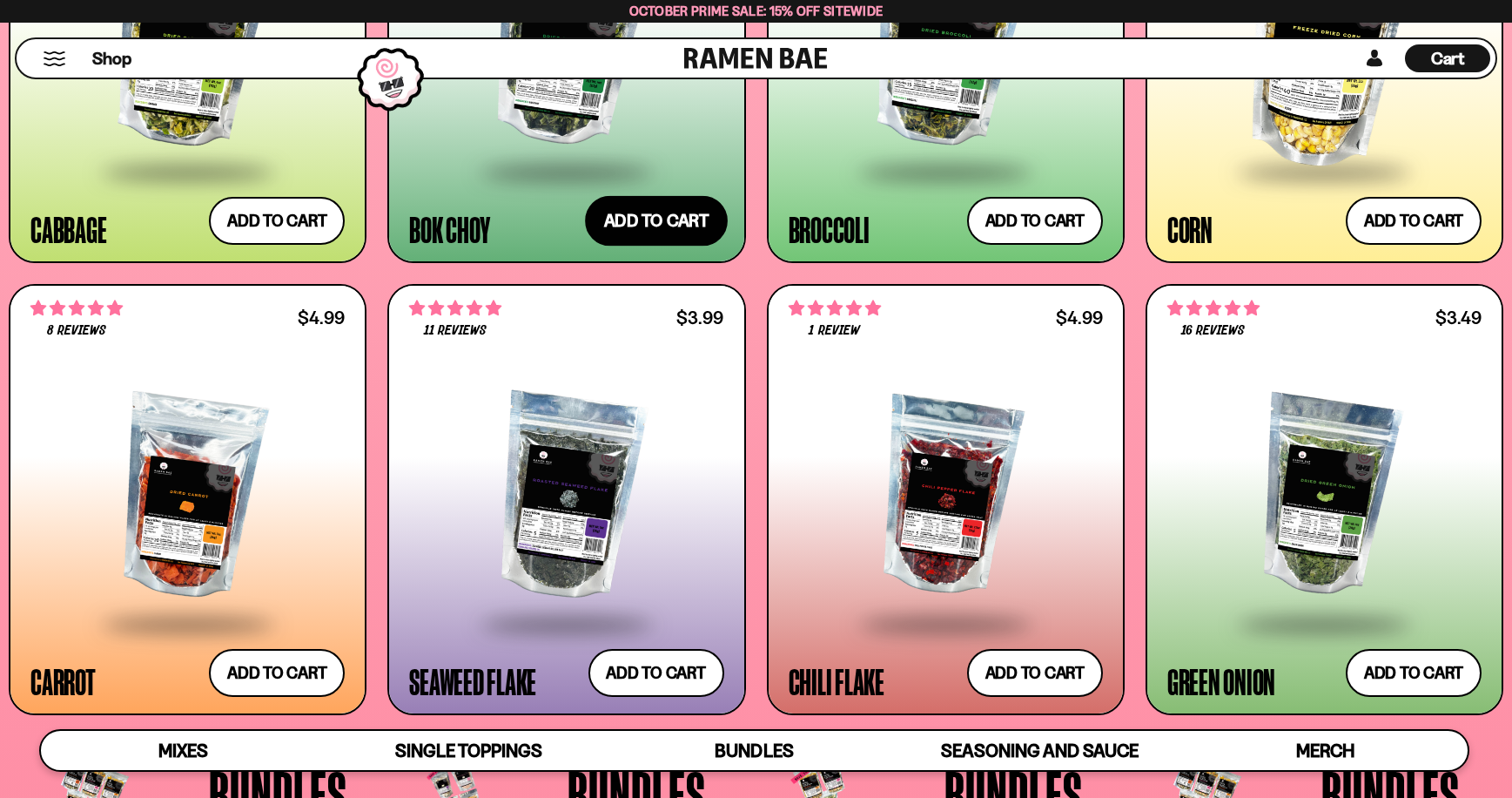
click at [663, 212] on button "Add to cart Add ― Regular price $5.49 Regular price Sale price $5.49 Unit price…" at bounding box center [656, 222] width 142 height 51
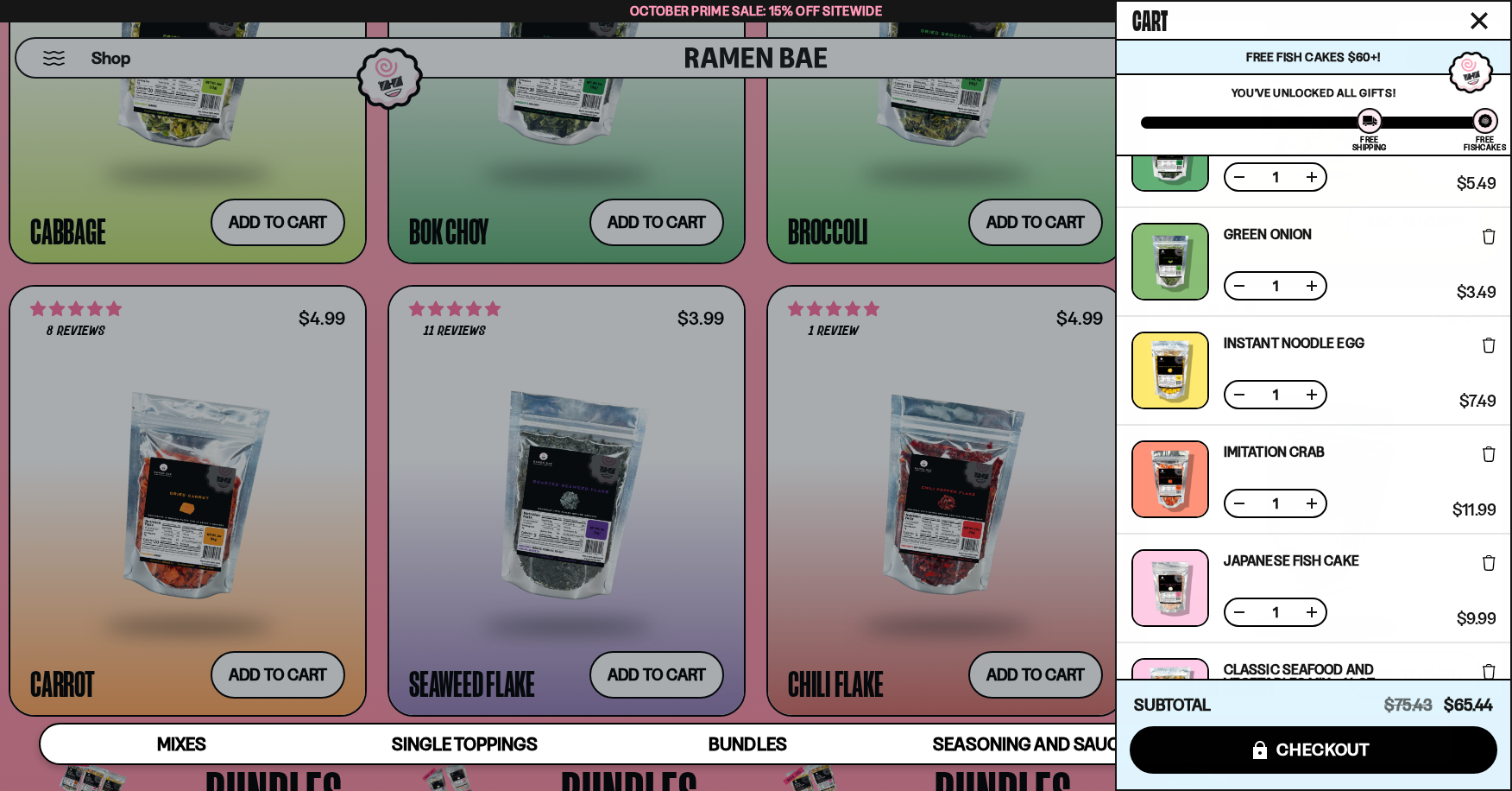
scroll to position [244, 0]
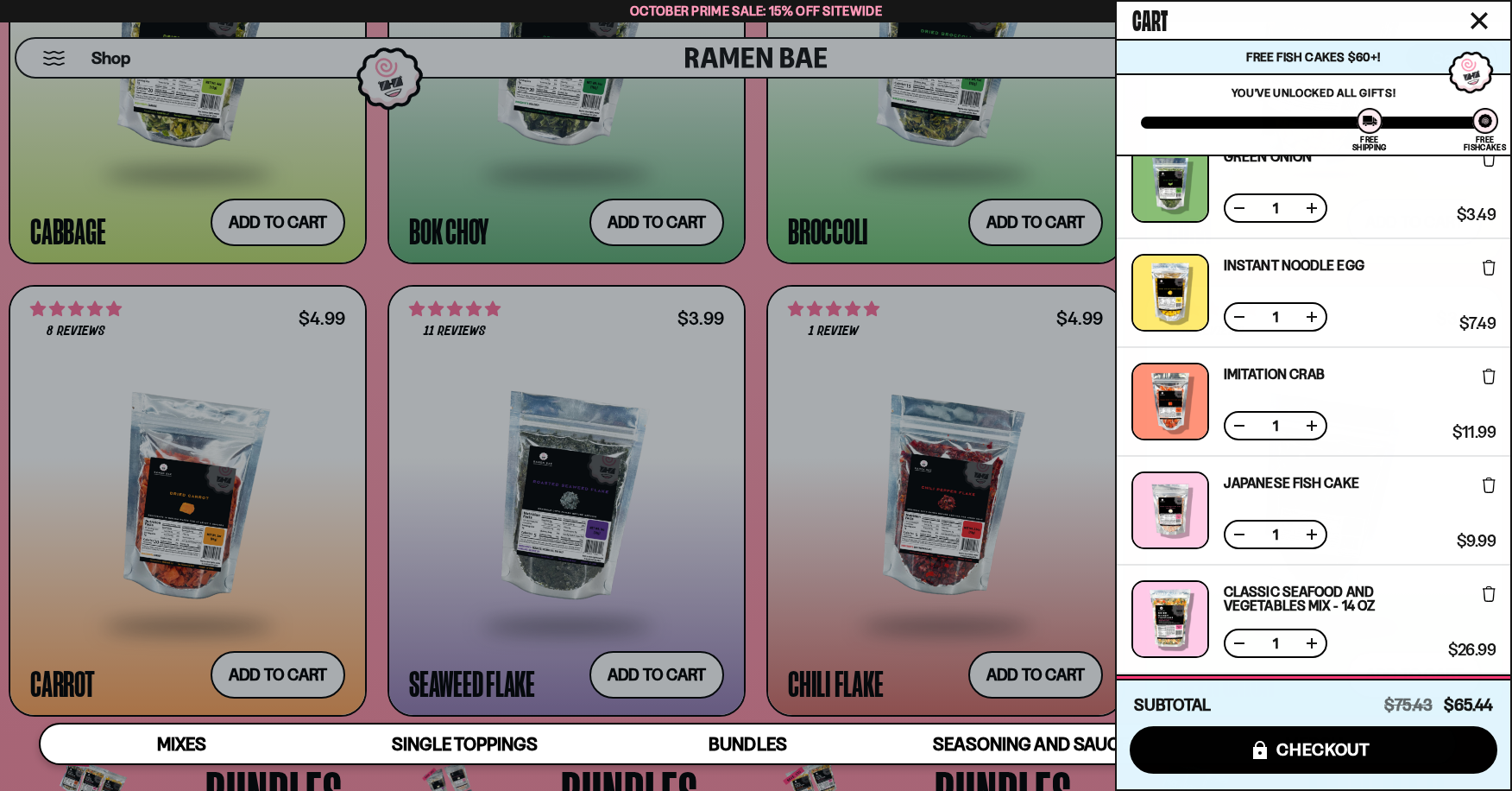
click at [1484, 481] on icon at bounding box center [1489, 484] width 13 height 15
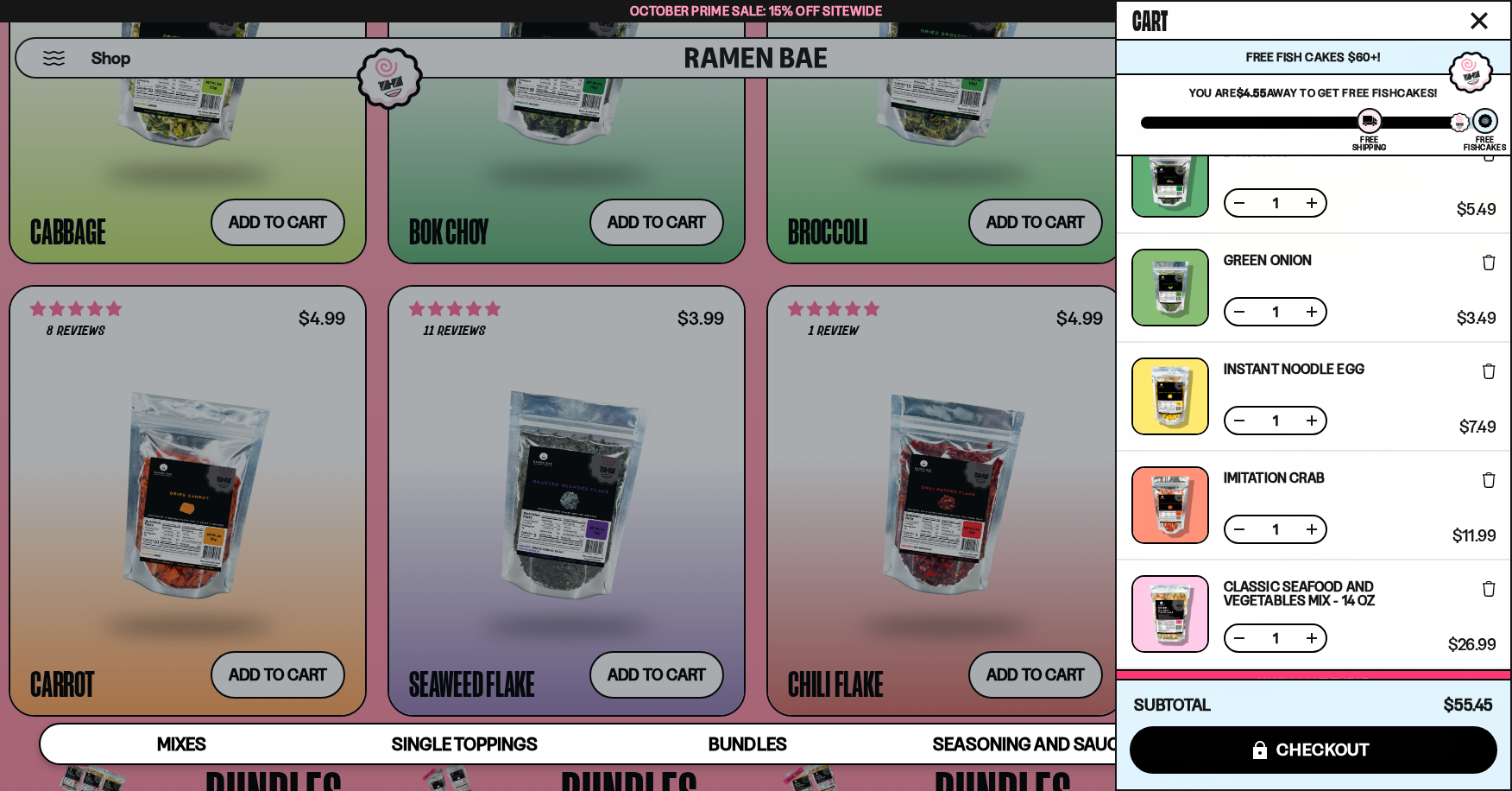
scroll to position [0, 0]
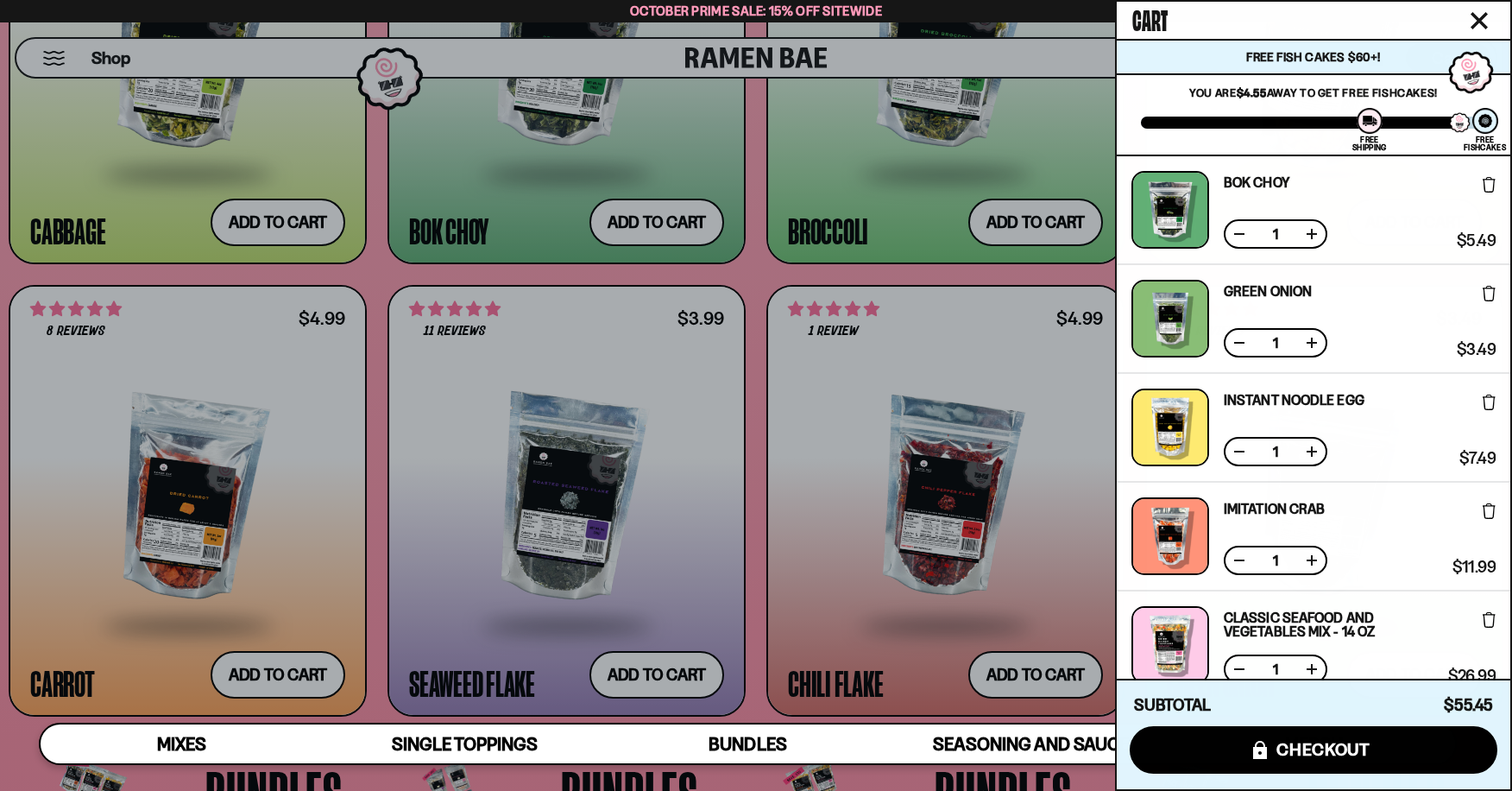
click at [660, 668] on div at bounding box center [756, 395] width 1512 height 791
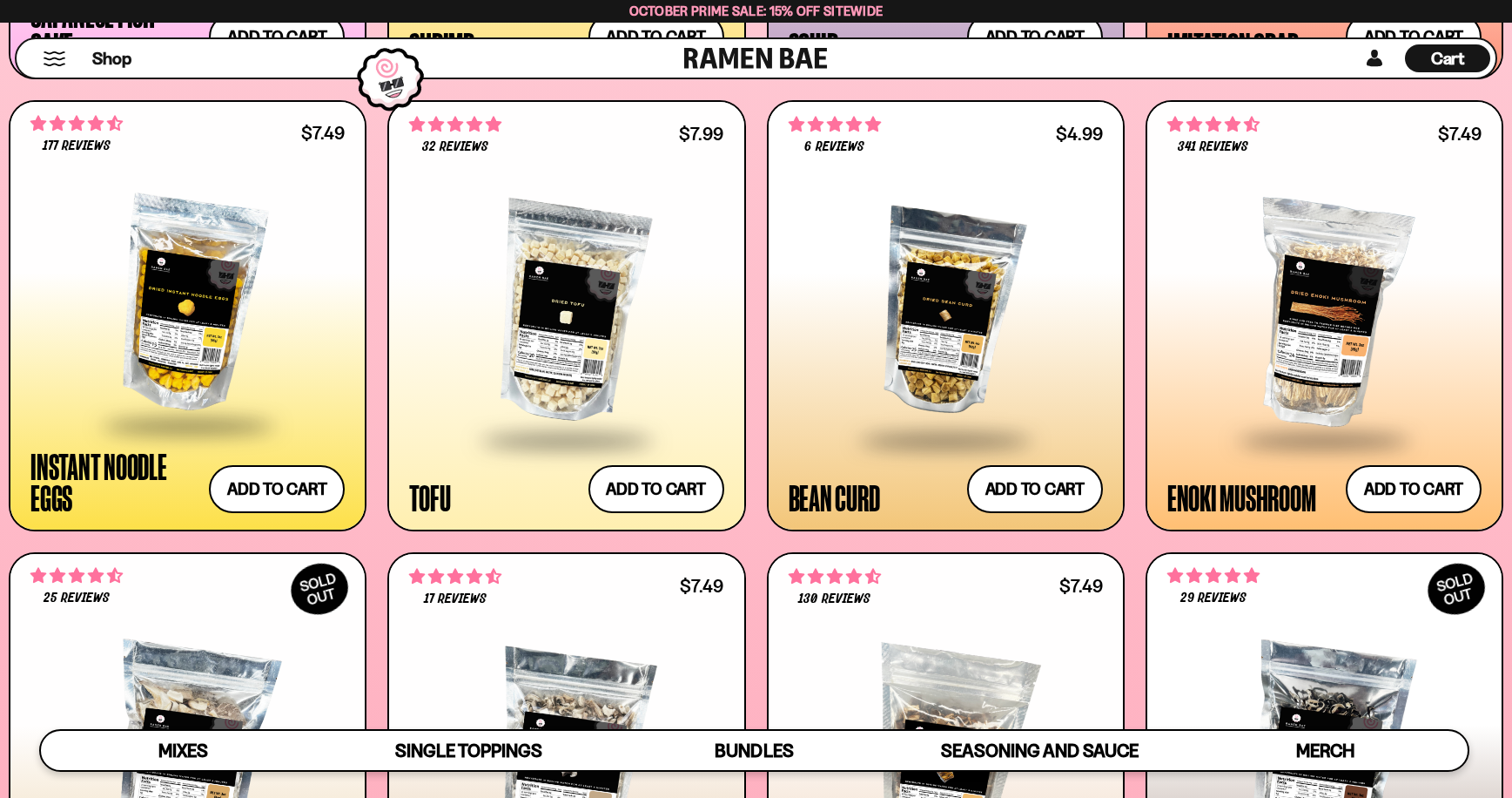
scroll to position [2188, 0]
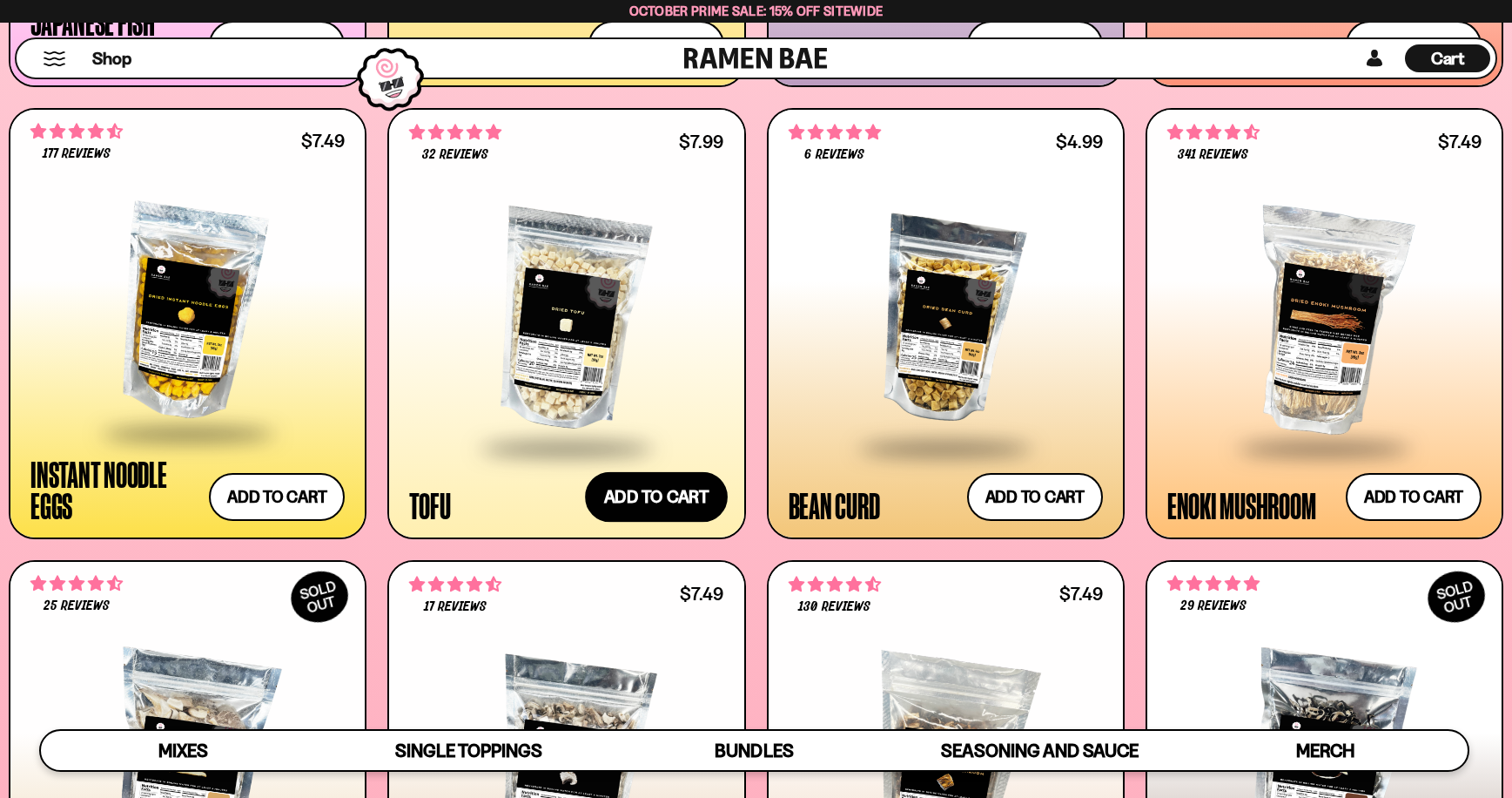
click at [653, 490] on button "Add to cart Add ― Regular price $7.99 Regular price Sale price $7.99 Unit price…" at bounding box center [656, 498] width 142 height 51
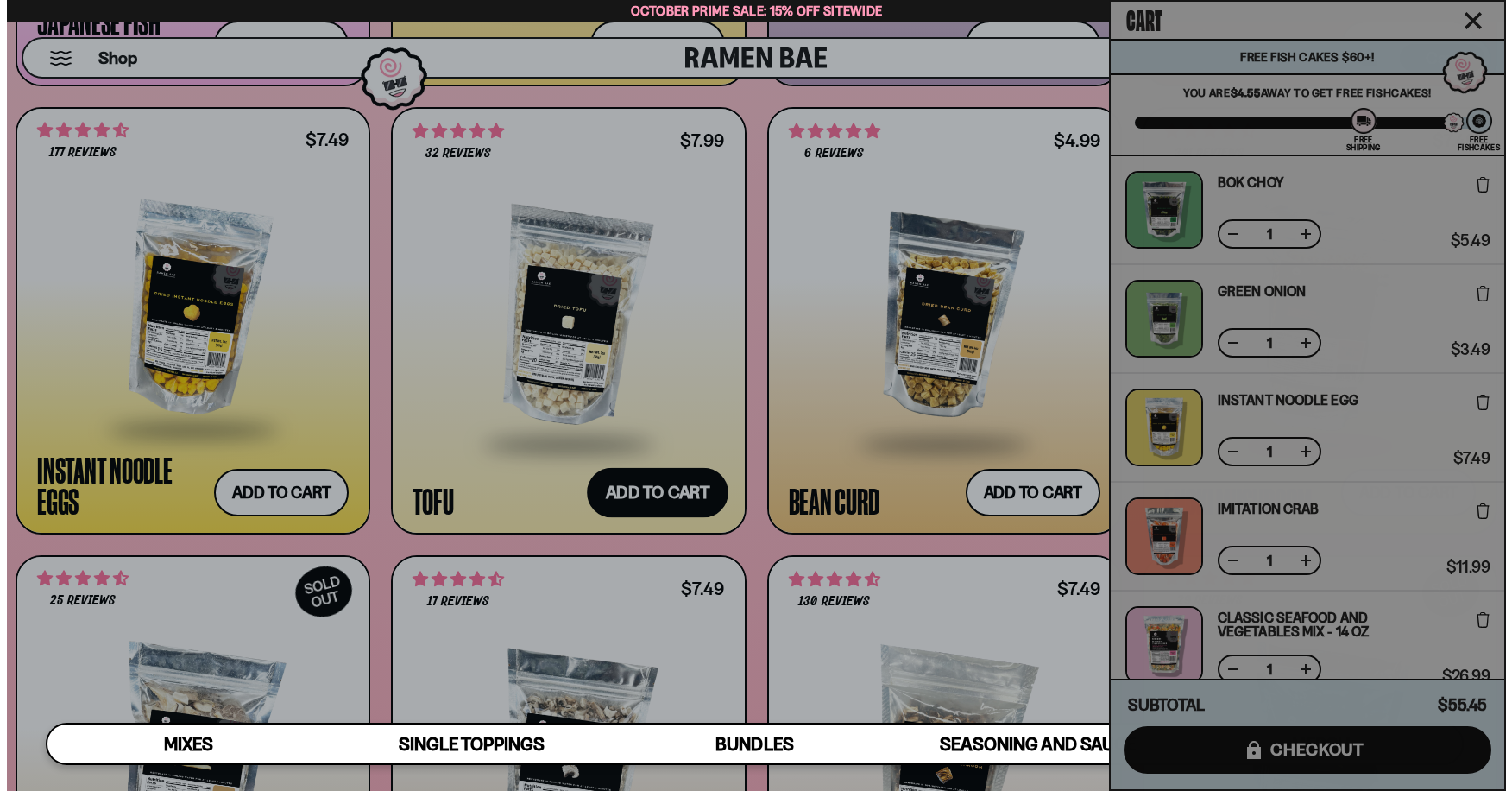
scroll to position [2179, 0]
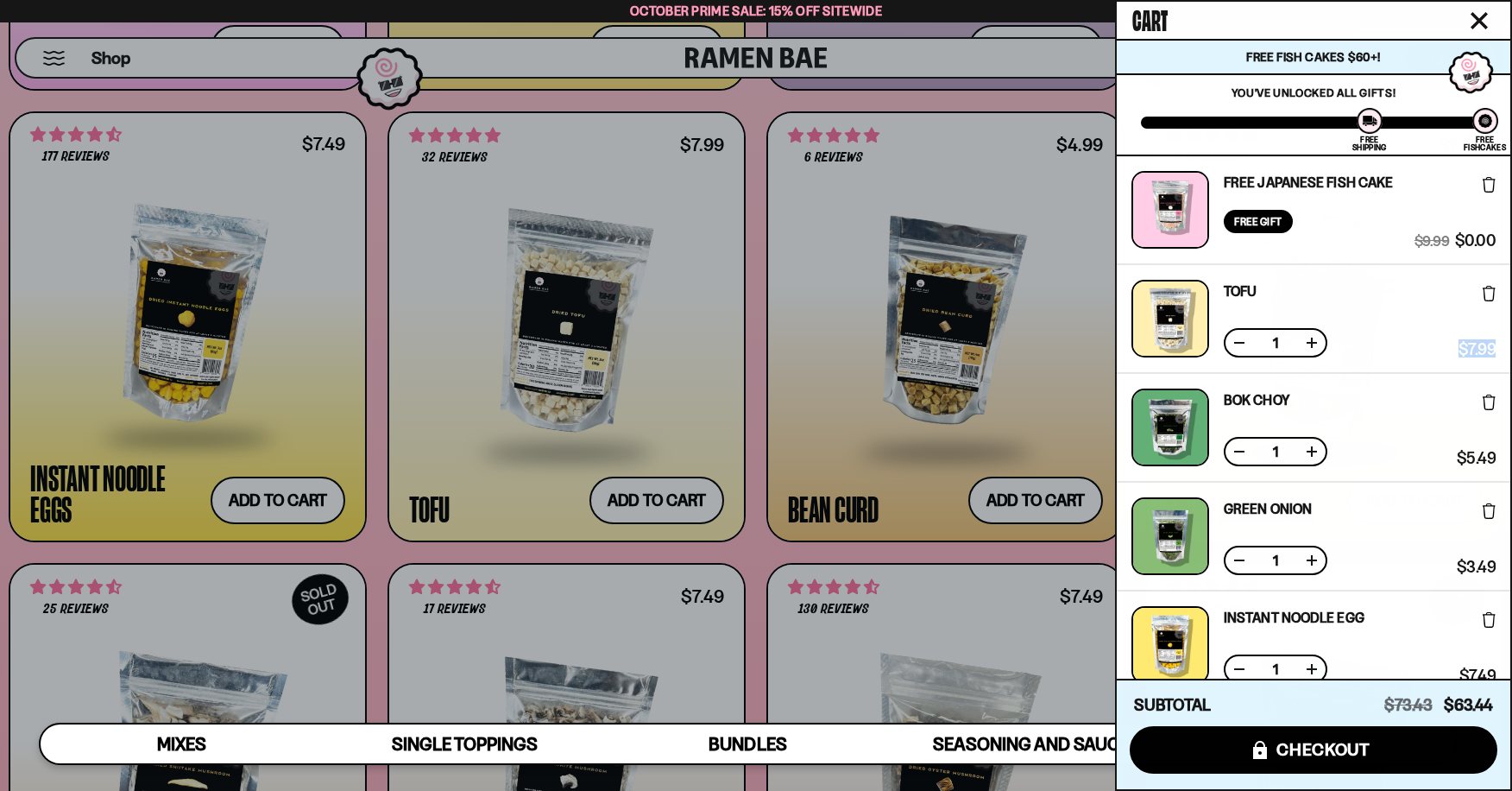
drag, startPoint x: 1510, startPoint y: 320, endPoint x: 1509, endPoint y: 367, distance: 47.0
click at [1498, 367] on div "Cart Free Fish Cakes $60+! You are $-3.44 away to get Free Fishcakes! You've un…" at bounding box center [1312, 395] width 397 height 791
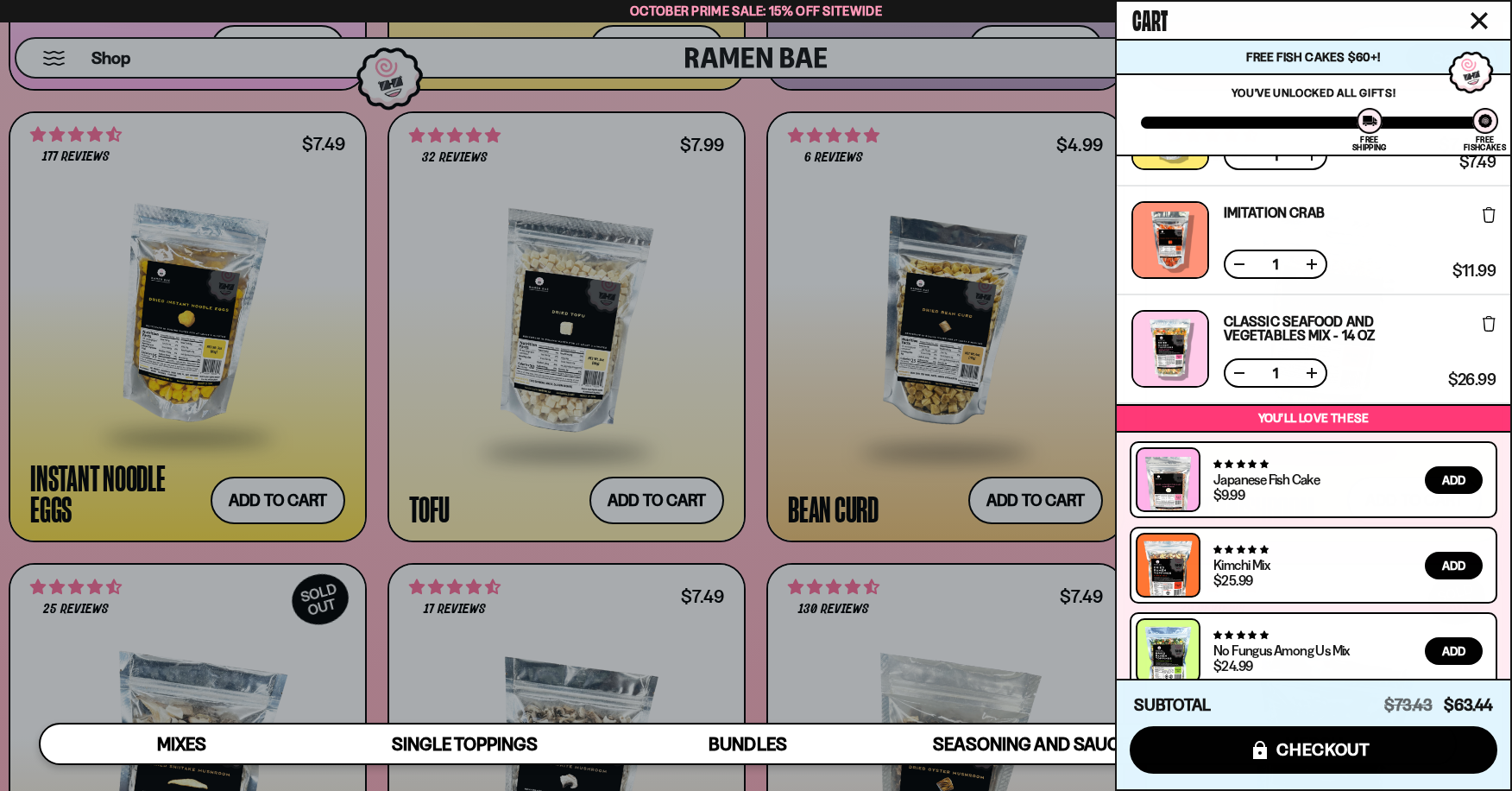
scroll to position [536, 0]
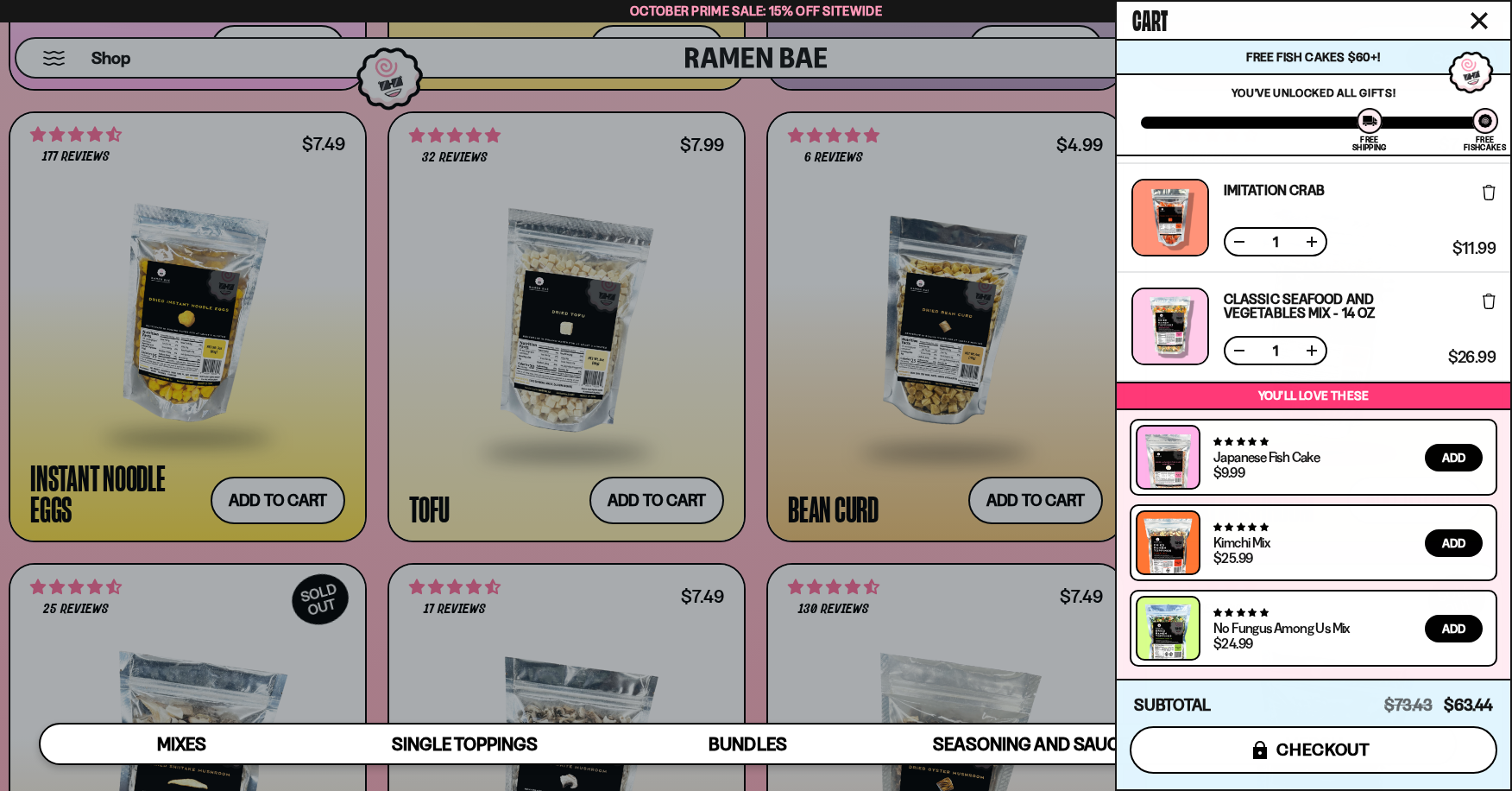
click at [1308, 745] on span "checkout" at bounding box center [1323, 749] width 94 height 19
